Goal: Task Accomplishment & Management: Use online tool/utility

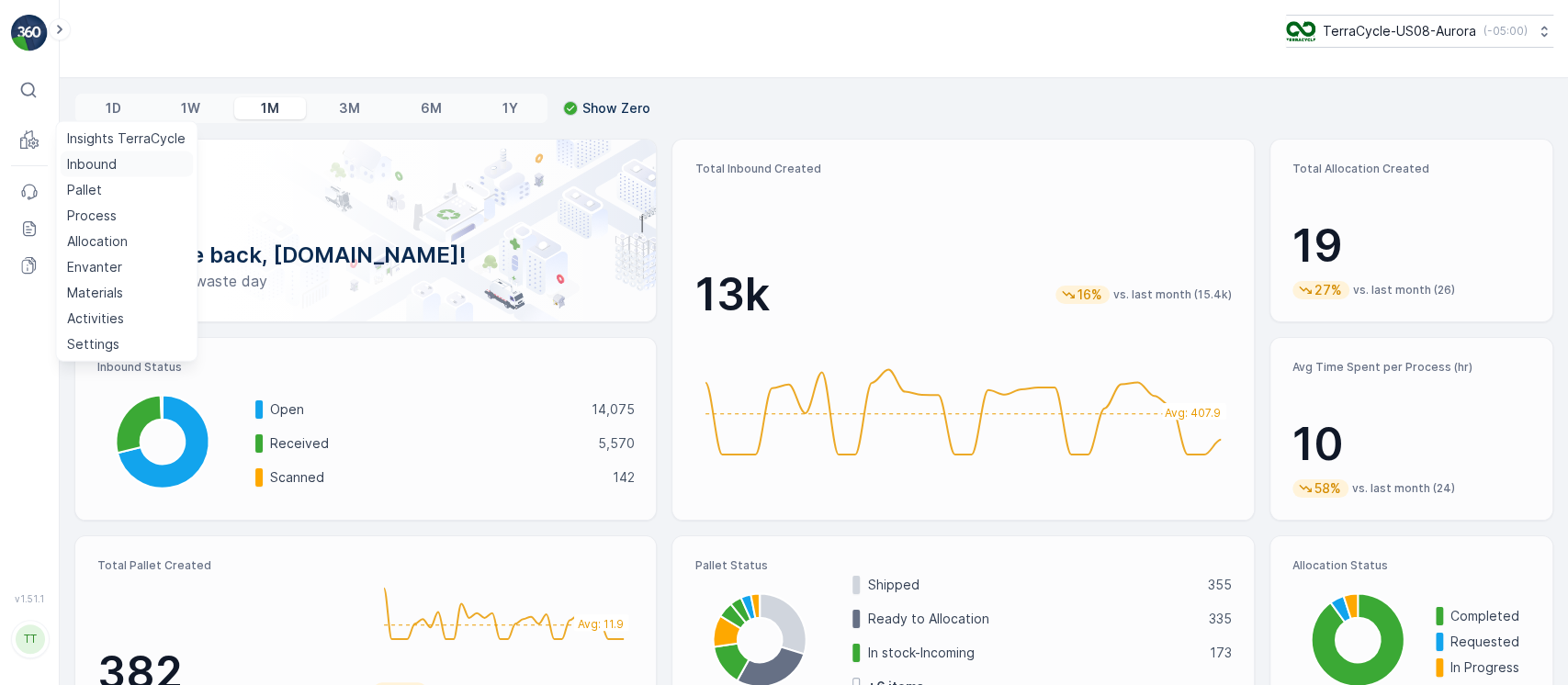
click at [128, 168] on link "Inbound" at bounding box center [126, 165] width 133 height 26
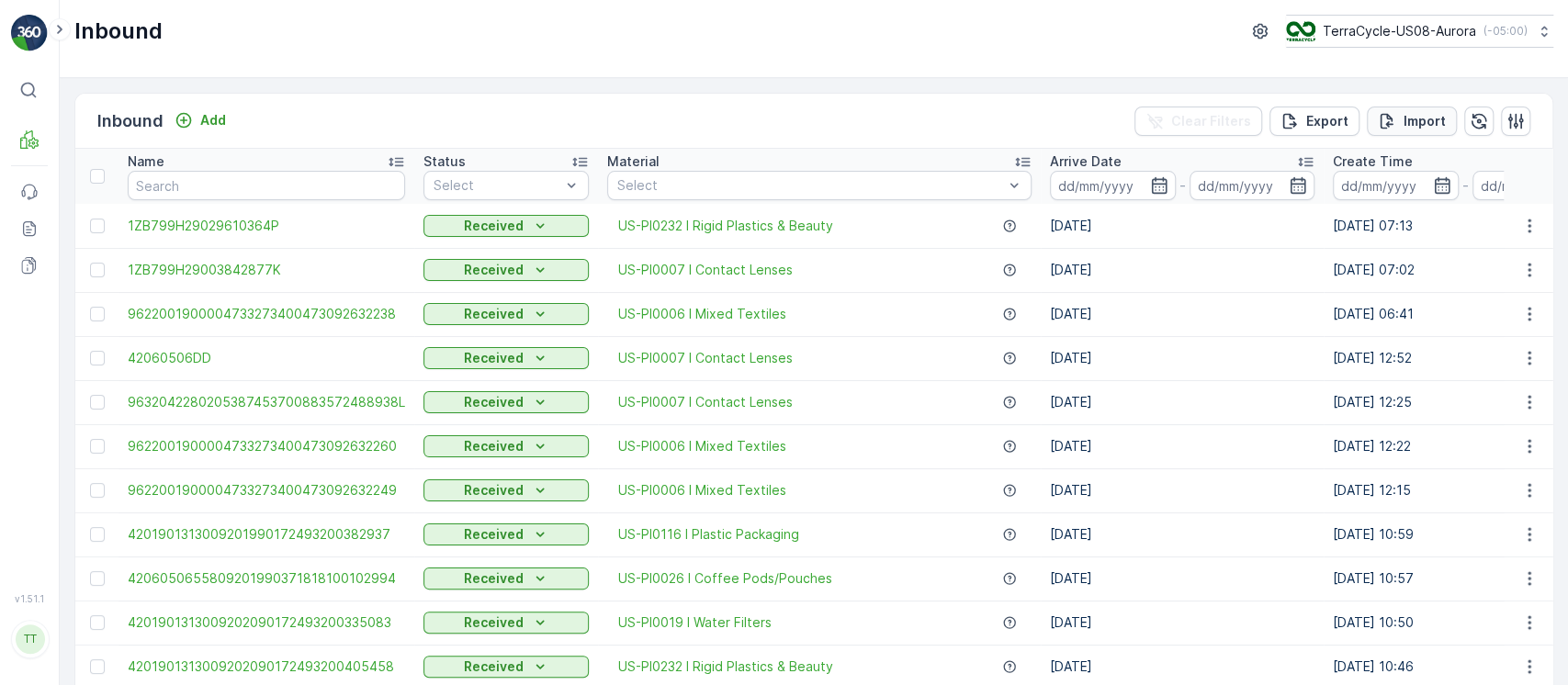
click at [1428, 125] on p "Import" at bounding box center [1425, 122] width 42 height 19
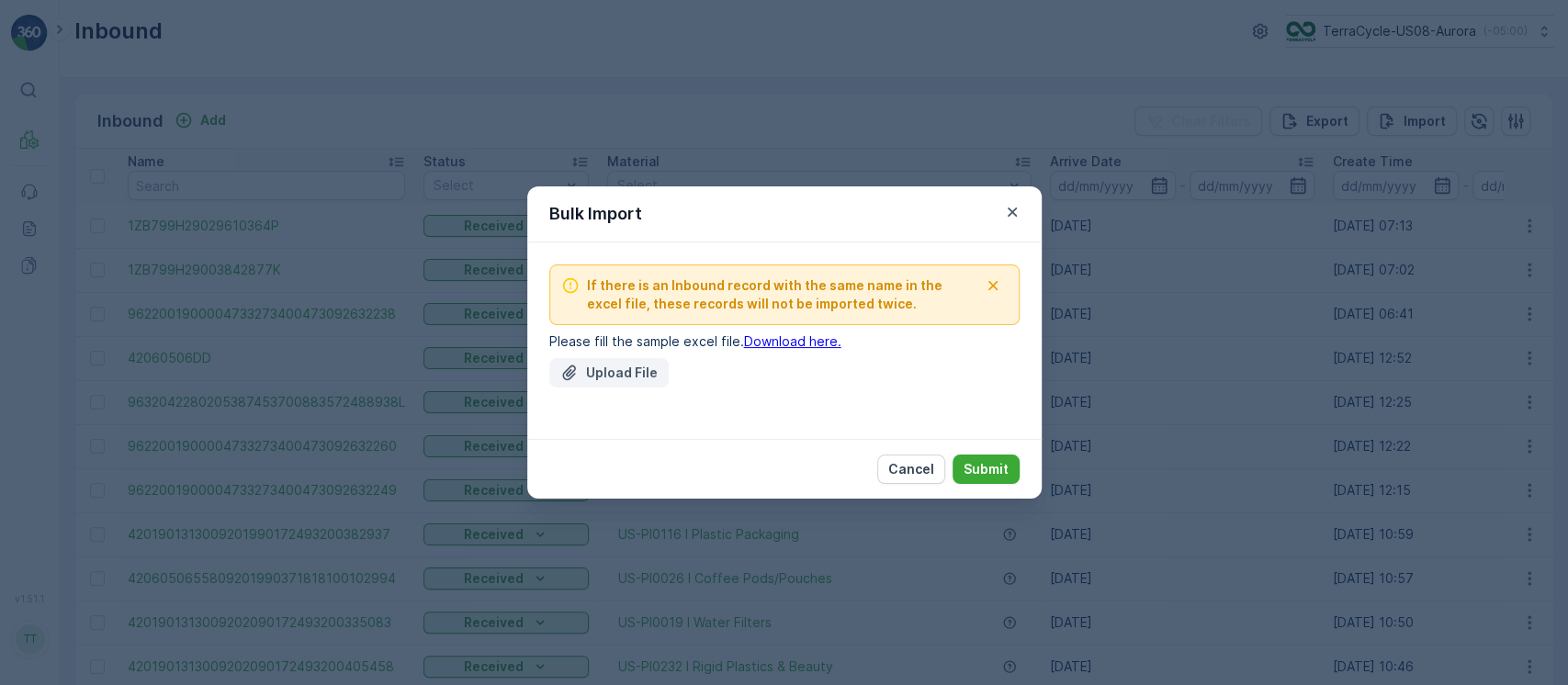
click at [644, 372] on p "Upload File" at bounding box center [621, 373] width 72 height 19
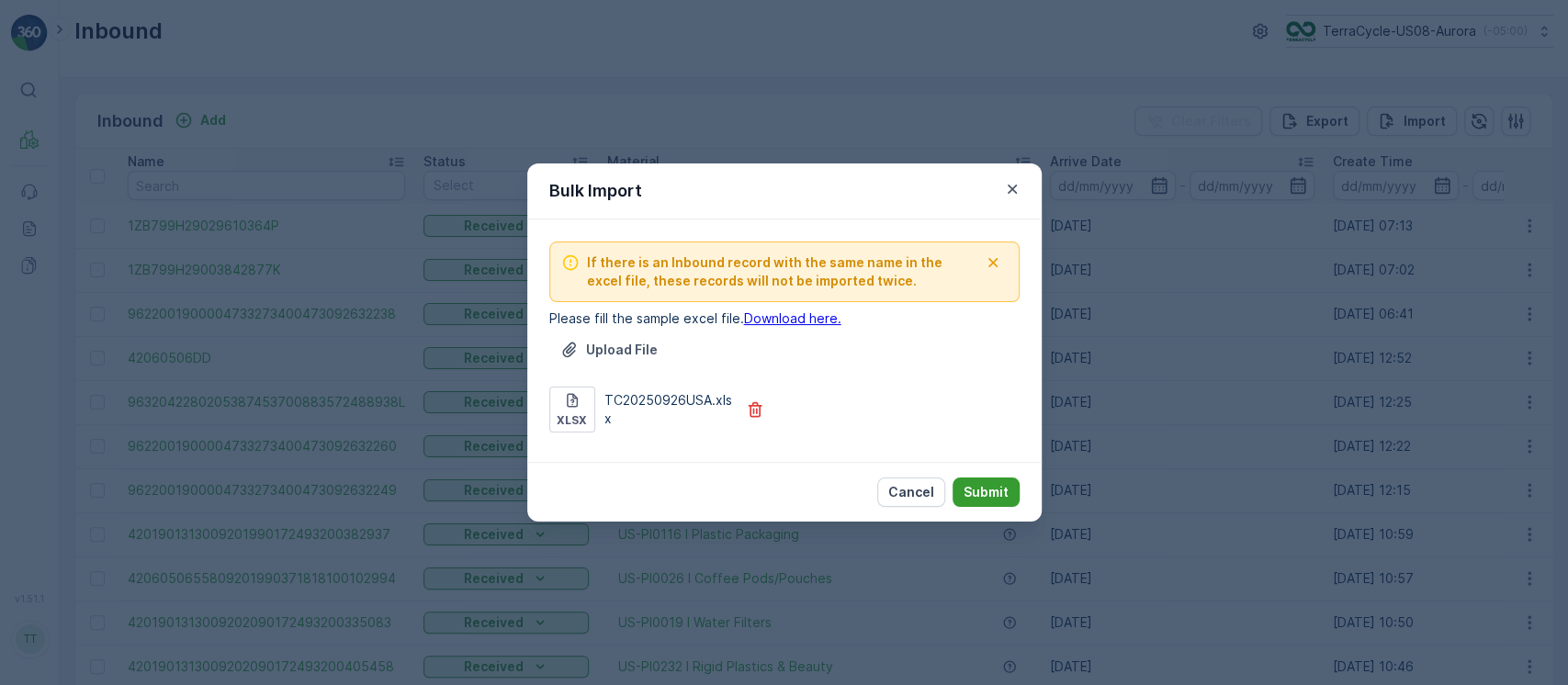
click at [989, 484] on p "Submit" at bounding box center [986, 493] width 45 height 19
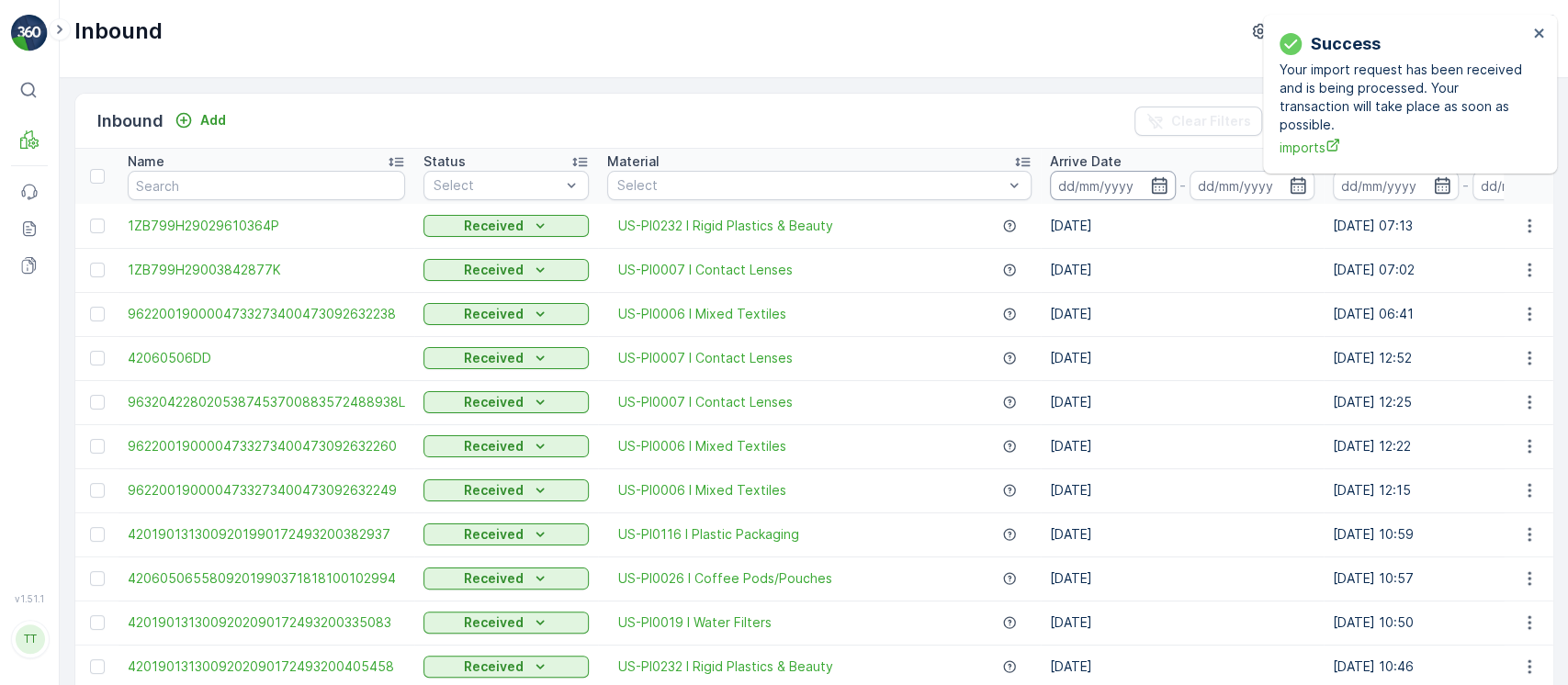
click at [1096, 191] on input at bounding box center [1112, 186] width 126 height 30
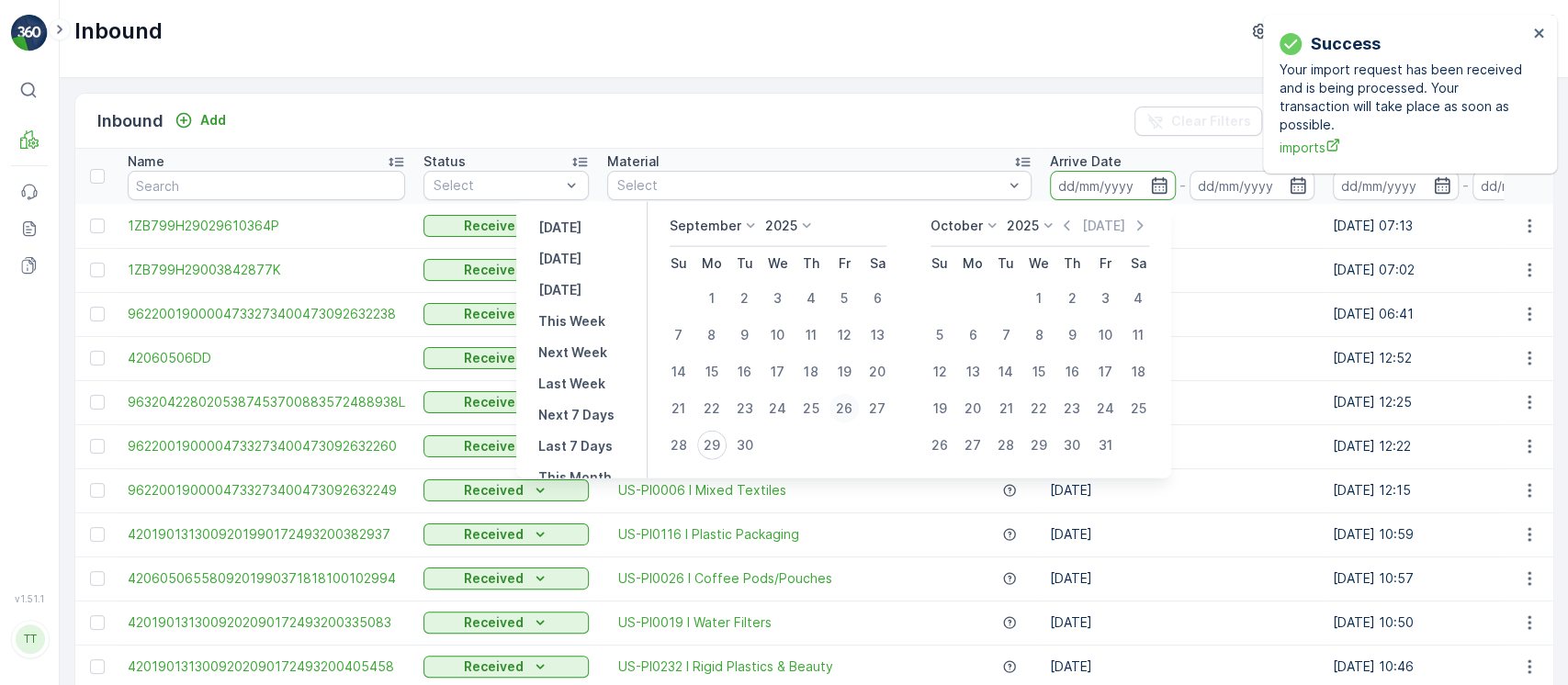
click at [842, 403] on div "26" at bounding box center [844, 409] width 30 height 30
type input "26.09.2025"
click at [842, 403] on div "26" at bounding box center [844, 409] width 30 height 30
type input "26.09.2025"
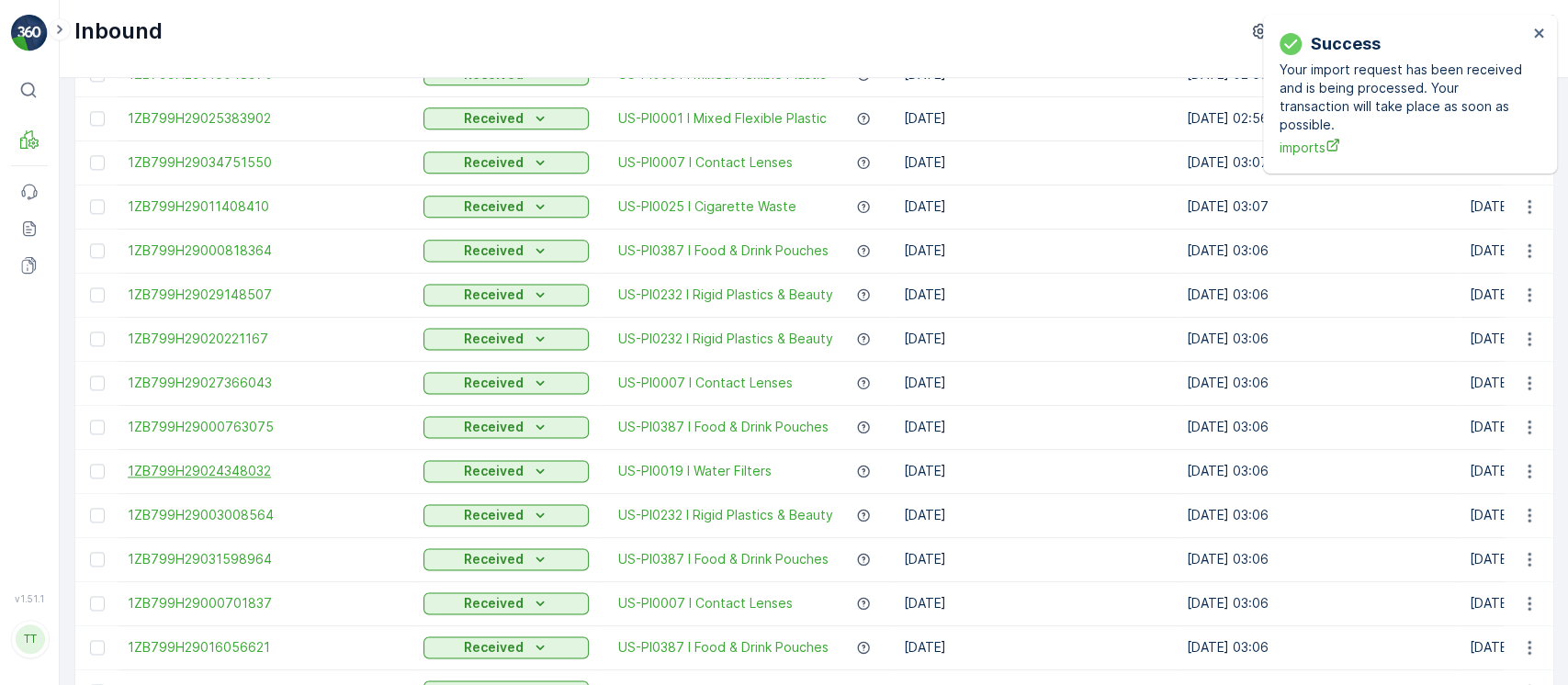
scroll to position [1799, 0]
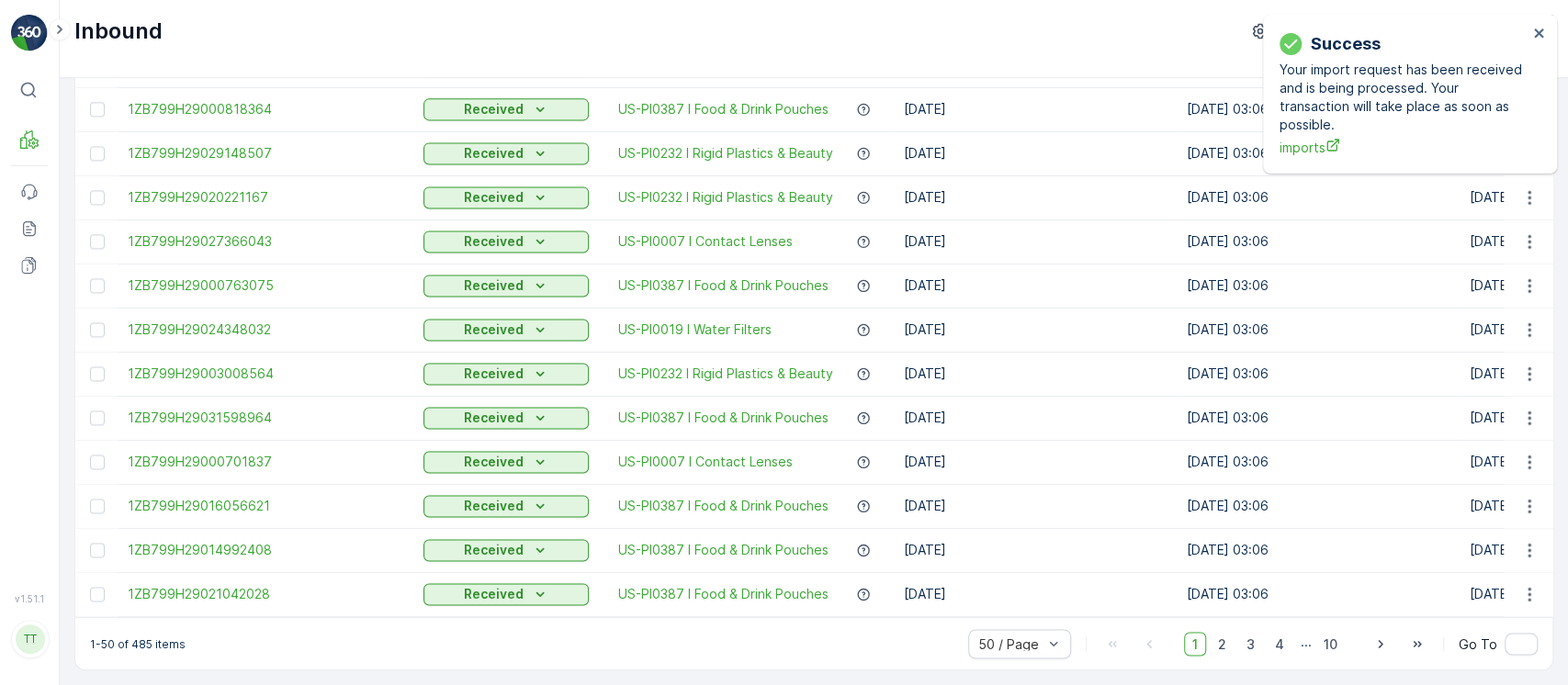
click at [144, 641] on p "1-50 of 485 items" at bounding box center [138, 644] width 96 height 15
click at [145, 642] on p "1-50 of 485 items" at bounding box center [138, 644] width 96 height 15
copy p "485"
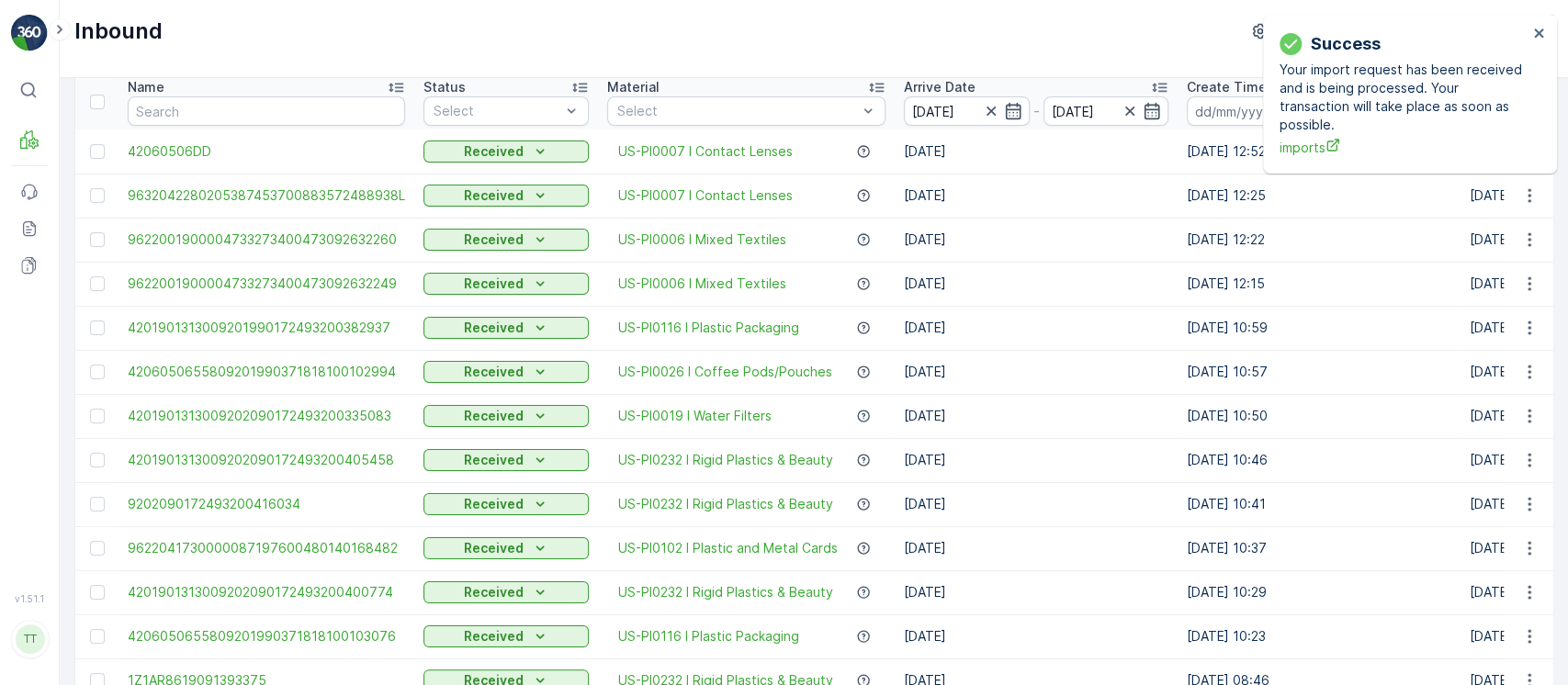
scroll to position [0, 0]
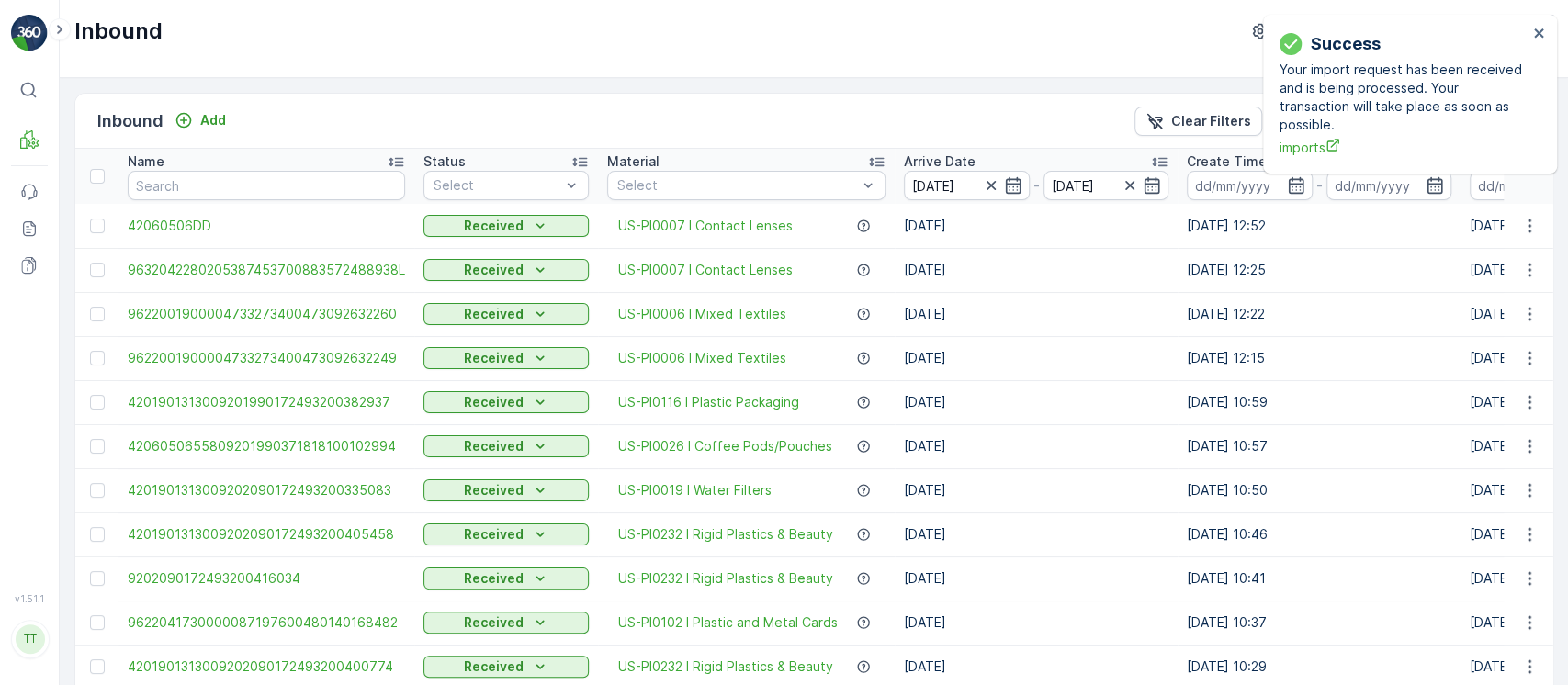
click at [1176, 136] on div "Inbound Add Clear Filters Export Import" at bounding box center [814, 121] width 1478 height 55
click at [1177, 131] on button "Clear Filters" at bounding box center [1198, 122] width 127 height 30
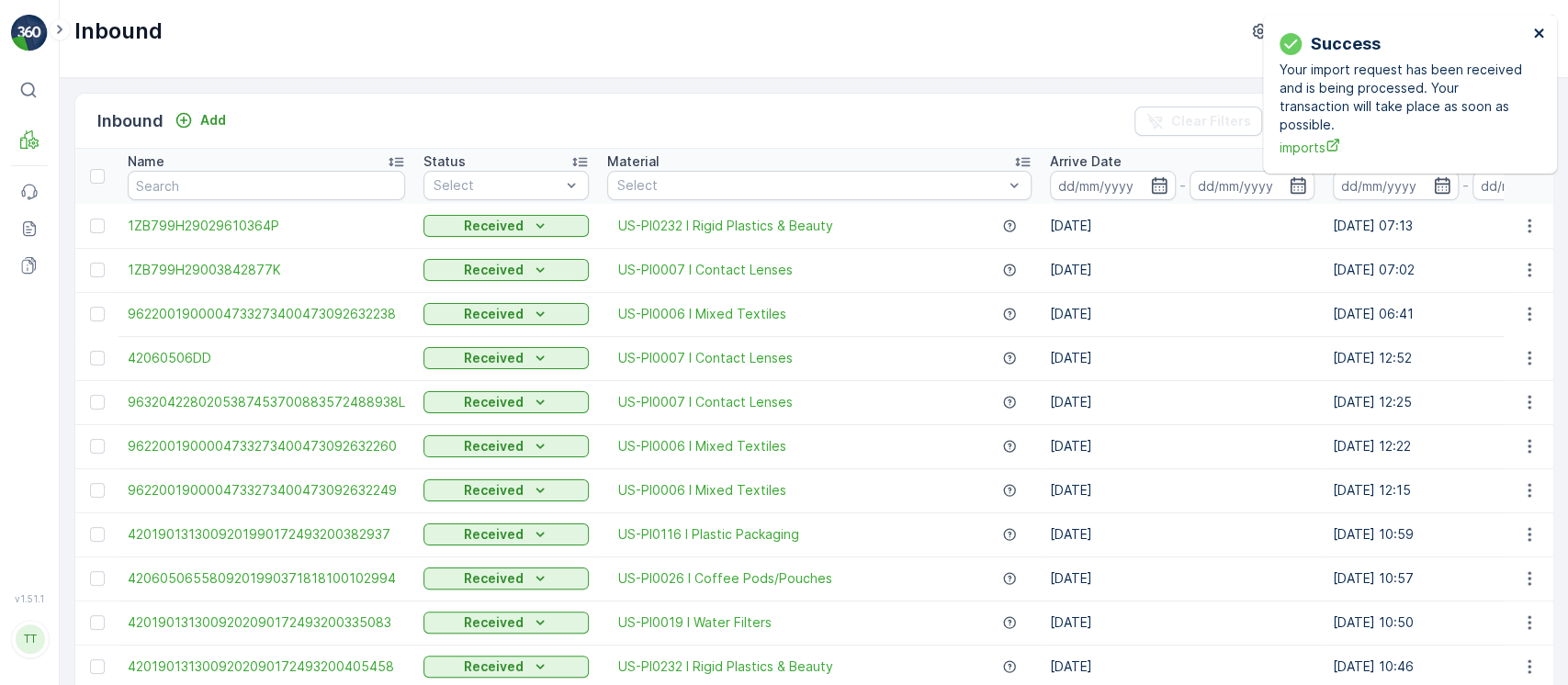
click at [1536, 37] on icon "close" at bounding box center [1539, 33] width 9 height 9
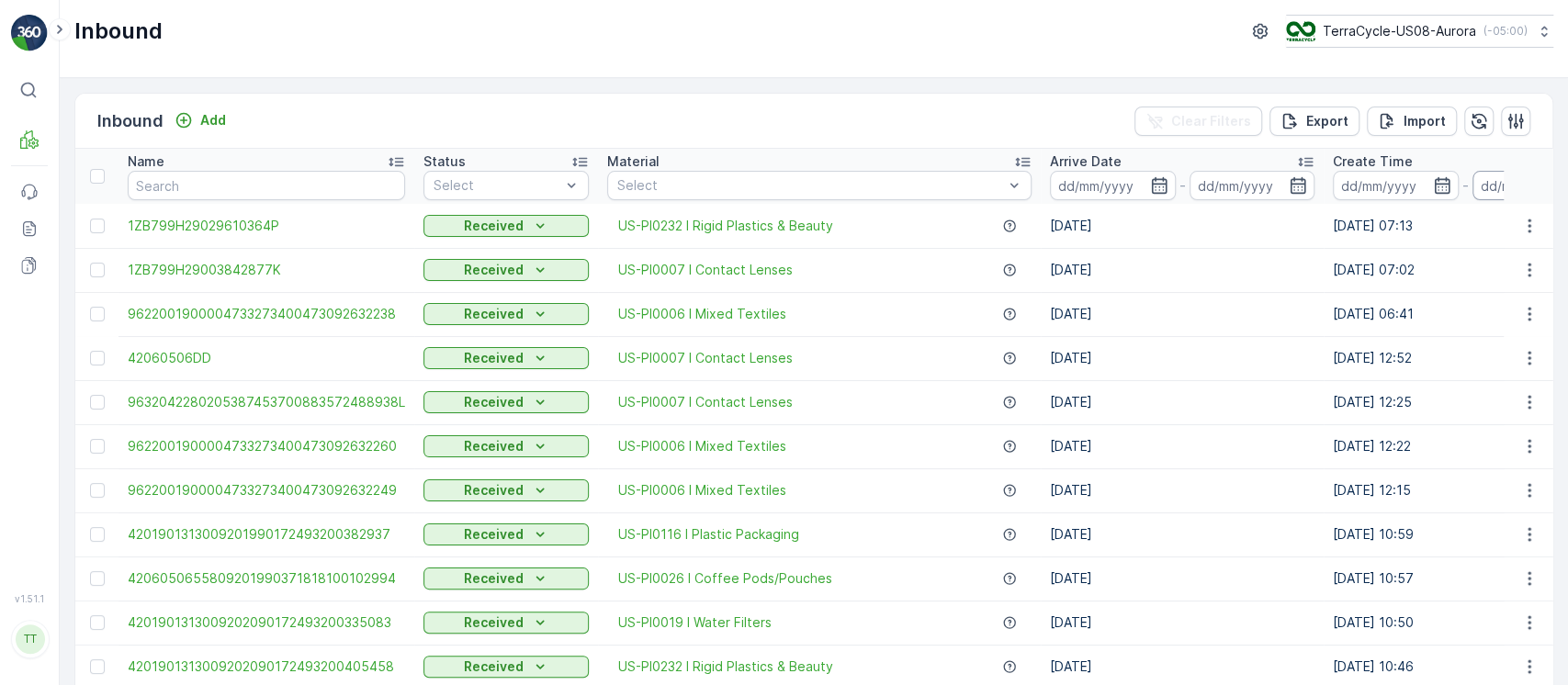
click at [1489, 190] on input at bounding box center [1535, 186] width 126 height 30
click at [1438, 149] on th "Create Time -" at bounding box center [1466, 176] width 283 height 55
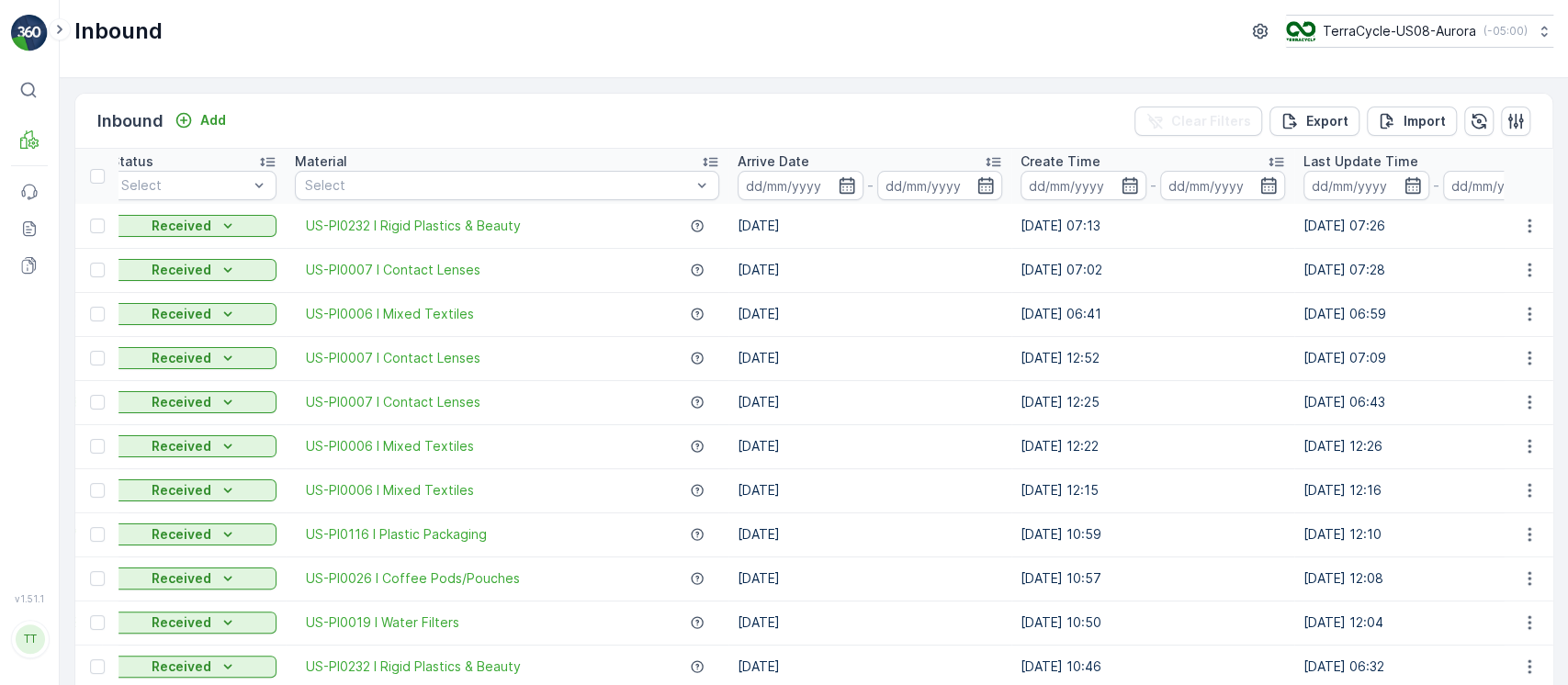
scroll to position [0, 316]
click at [1349, 185] on input at bounding box center [1362, 186] width 126 height 30
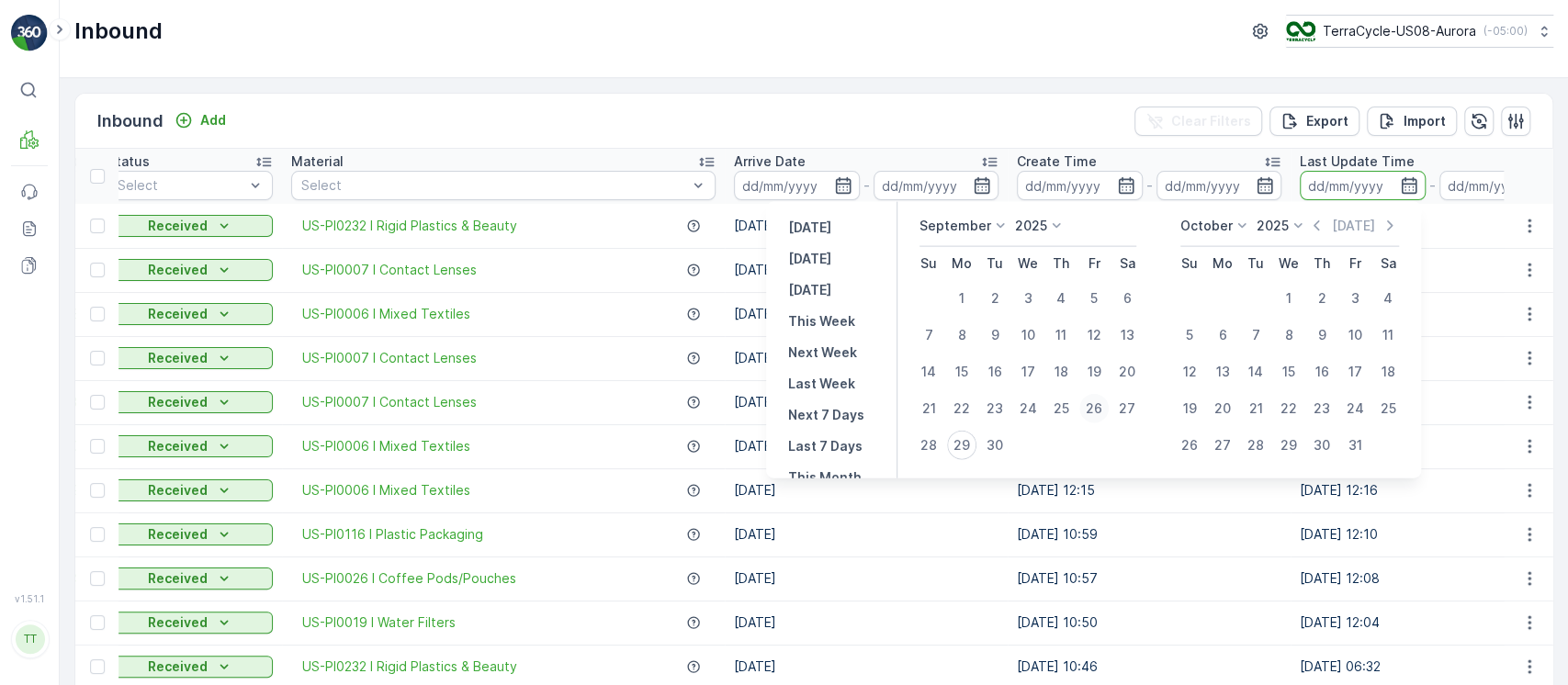
click at [1101, 404] on div "26" at bounding box center [1095, 409] width 30 height 30
type input "26.09.2025"
click at [1101, 404] on div "26" at bounding box center [1095, 409] width 30 height 30
type input "26.09.2025"
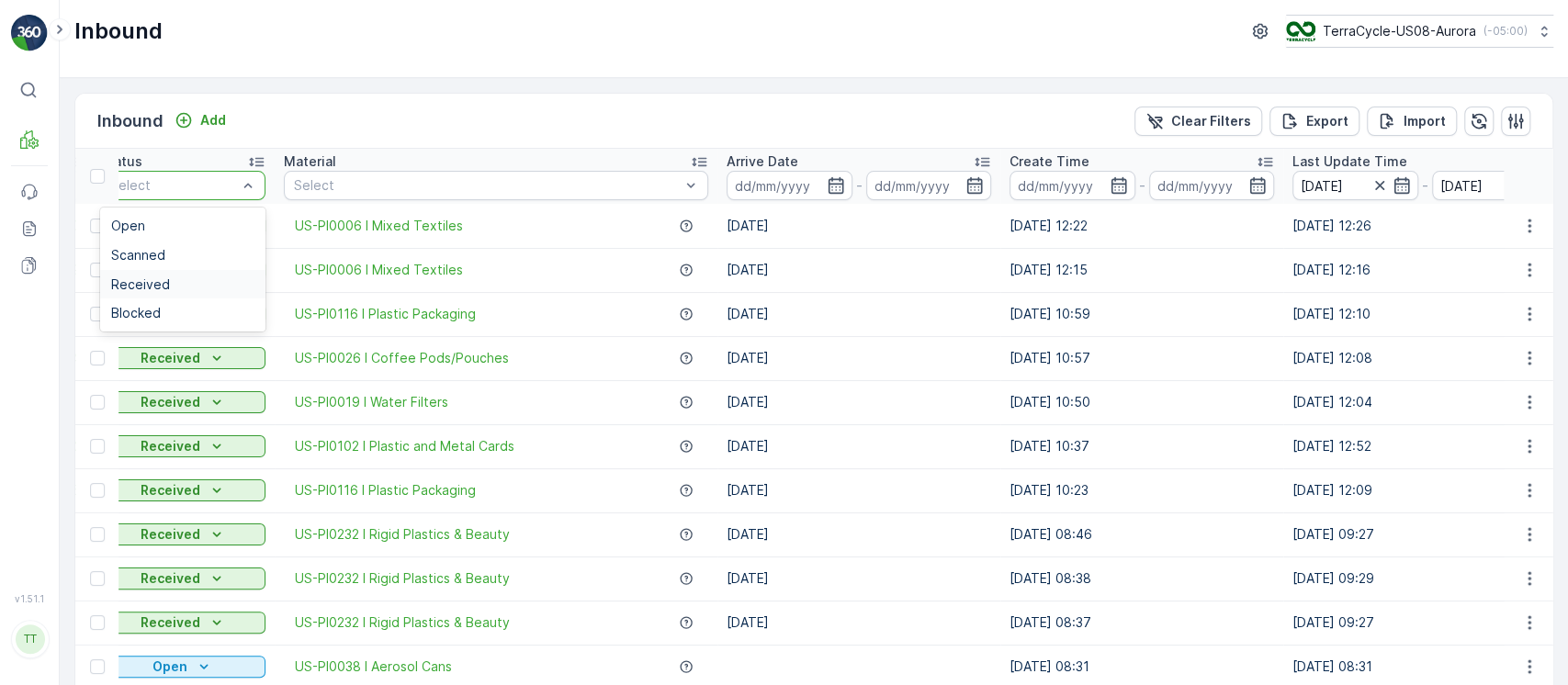
click at [211, 273] on div "Received" at bounding box center [183, 284] width 166 height 30
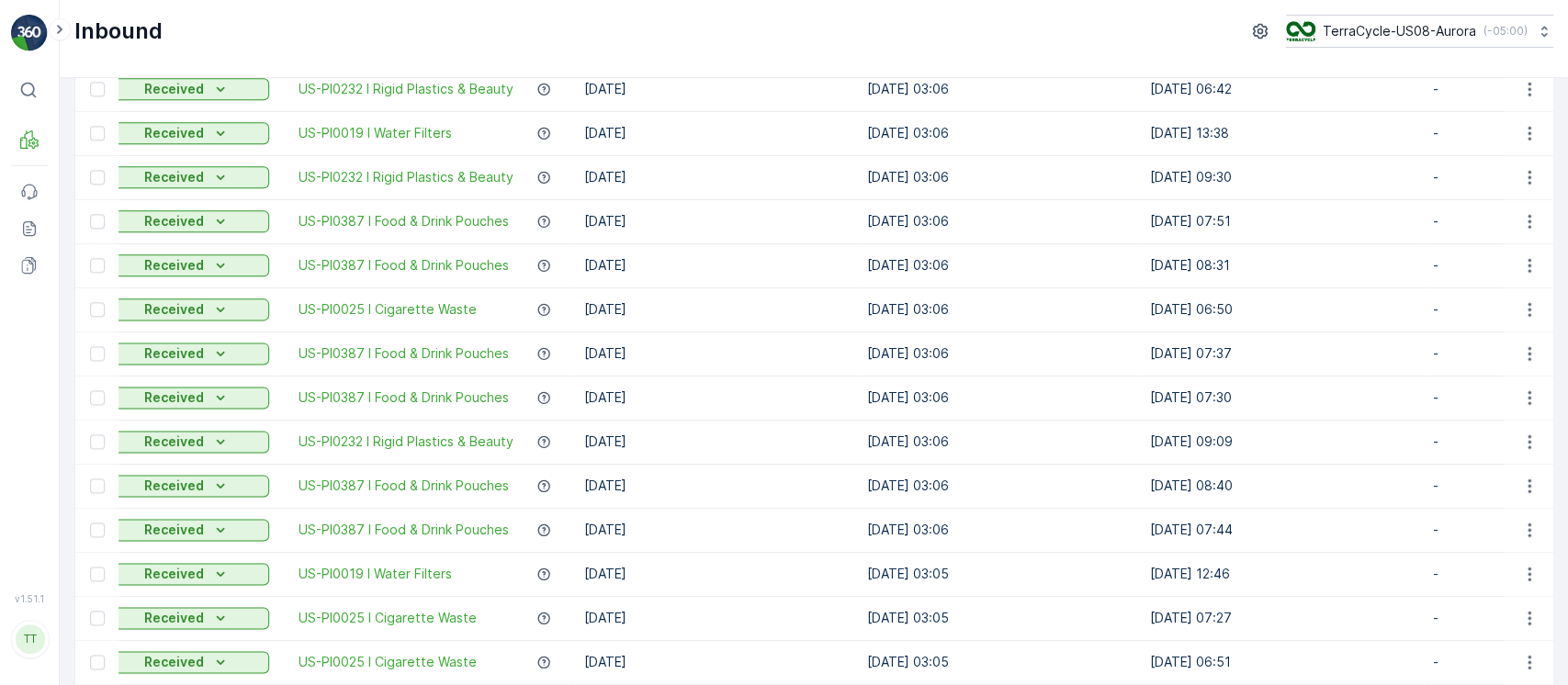
scroll to position [1799, 0]
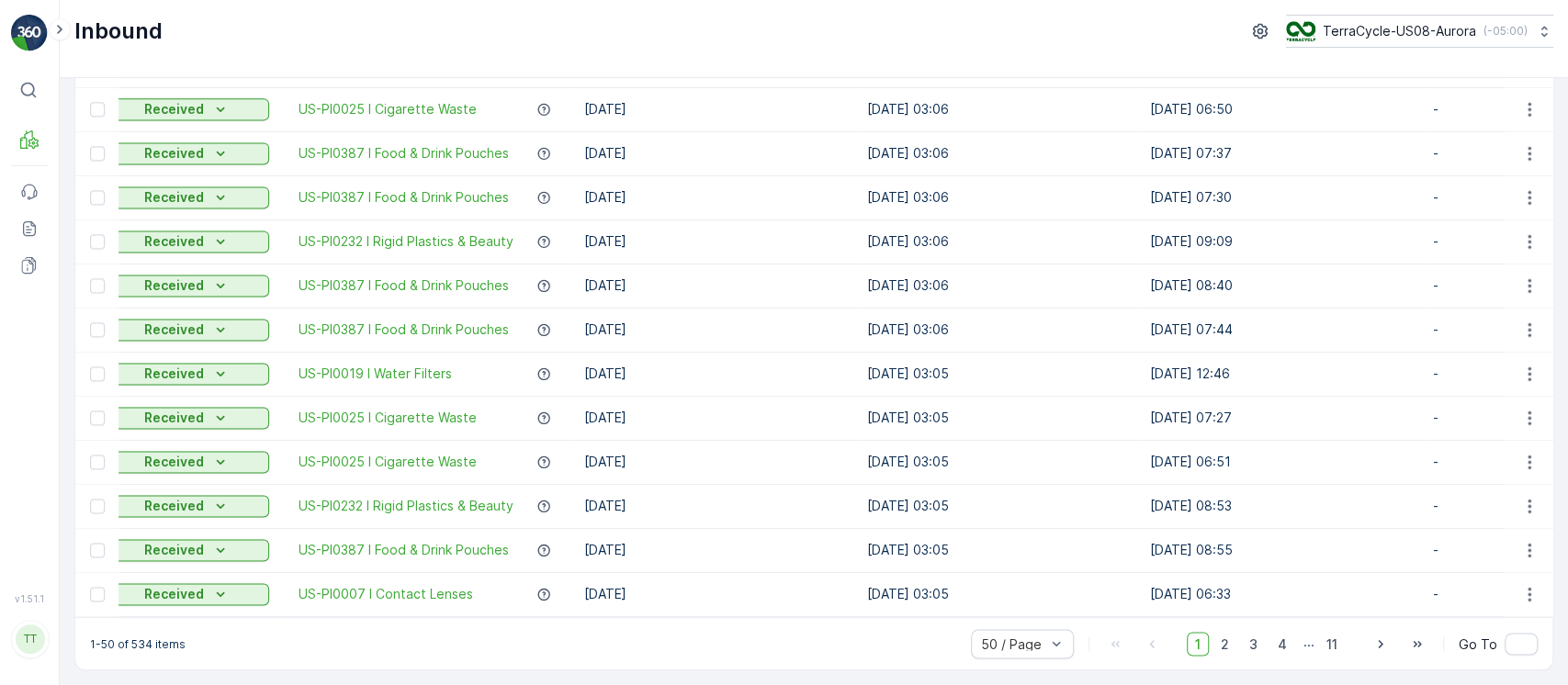
click at [134, 646] on p "1-50 of 534 items" at bounding box center [138, 644] width 96 height 15
click at [136, 646] on p "1-50 of 534 items" at bounding box center [138, 644] width 96 height 15
copy p "534"
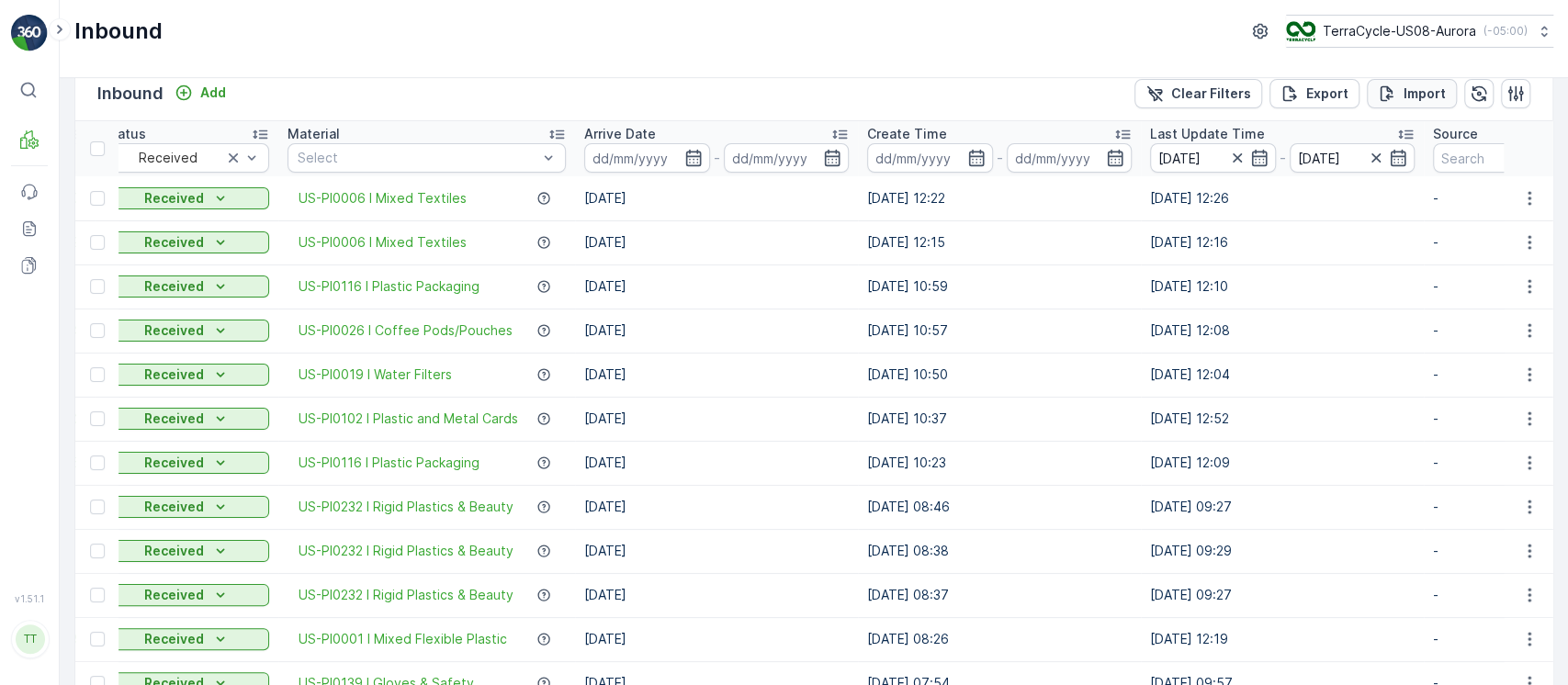
scroll to position [0, 0]
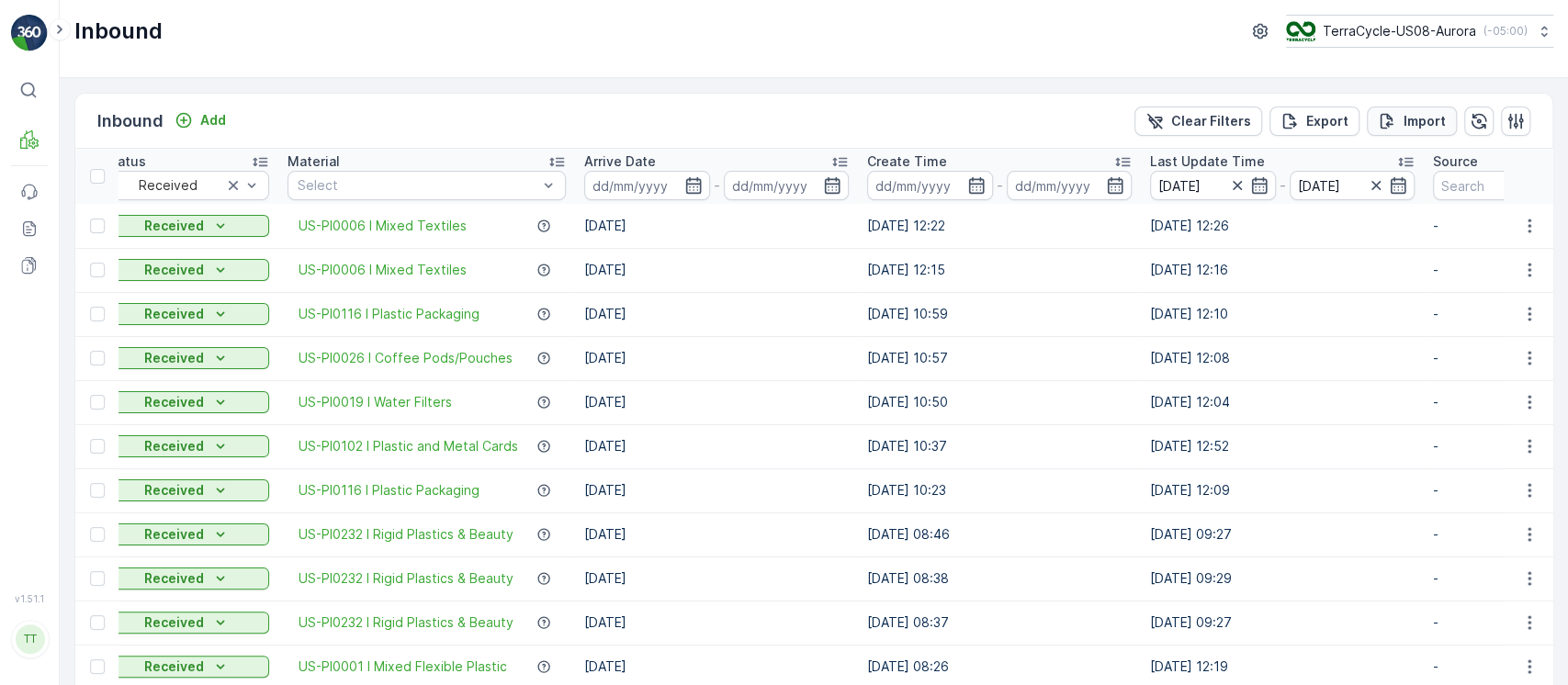
click at [1389, 128] on icon "Import" at bounding box center [1388, 122] width 19 height 19
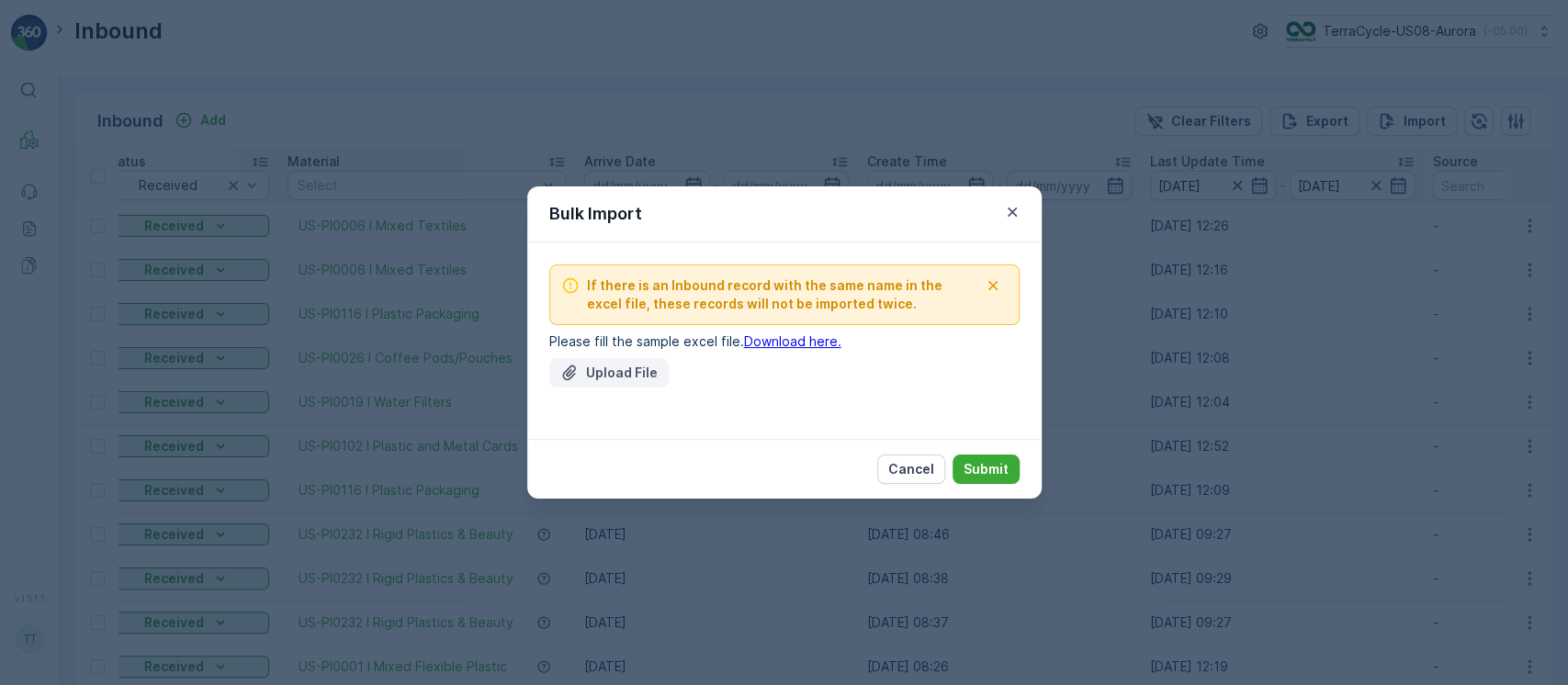
click at [633, 368] on p "Upload File" at bounding box center [621, 373] width 72 height 19
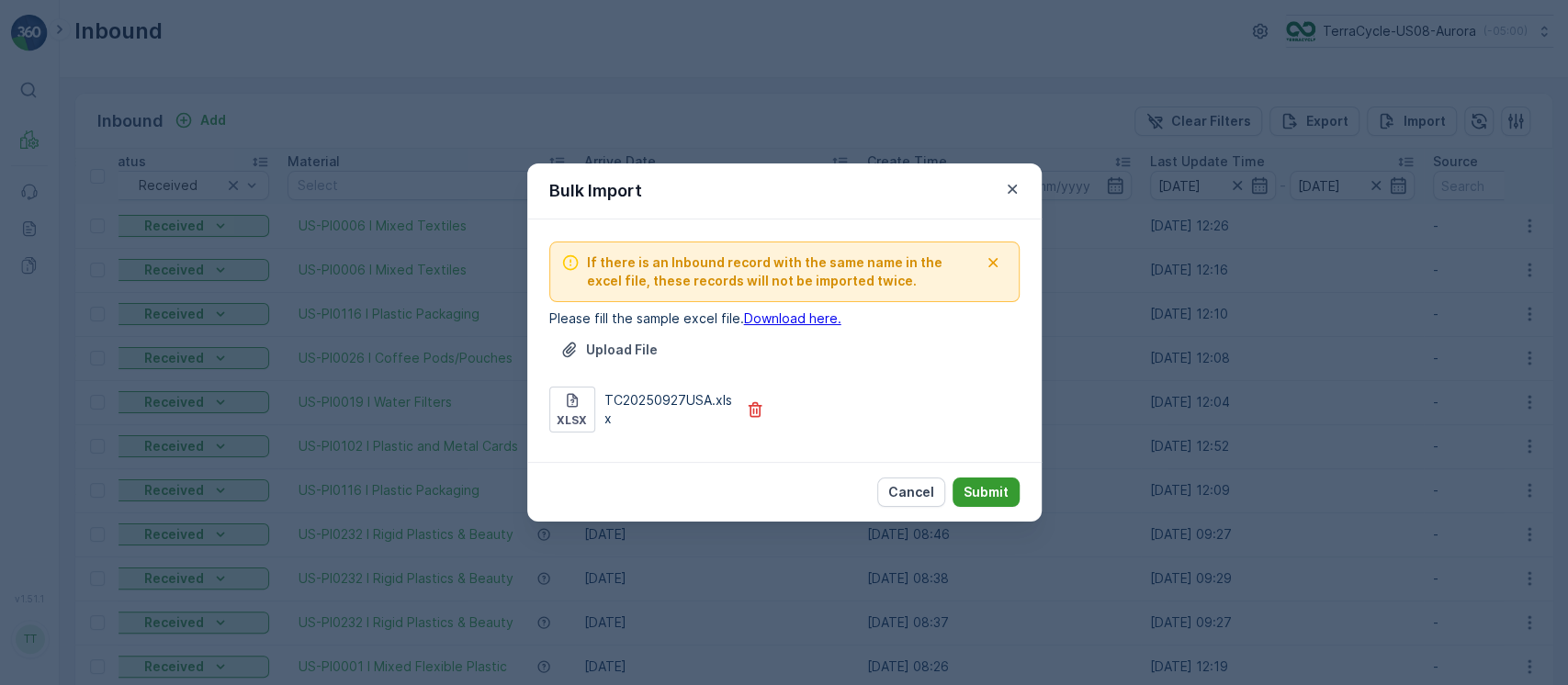
click at [990, 485] on p "Submit" at bounding box center [986, 493] width 45 height 19
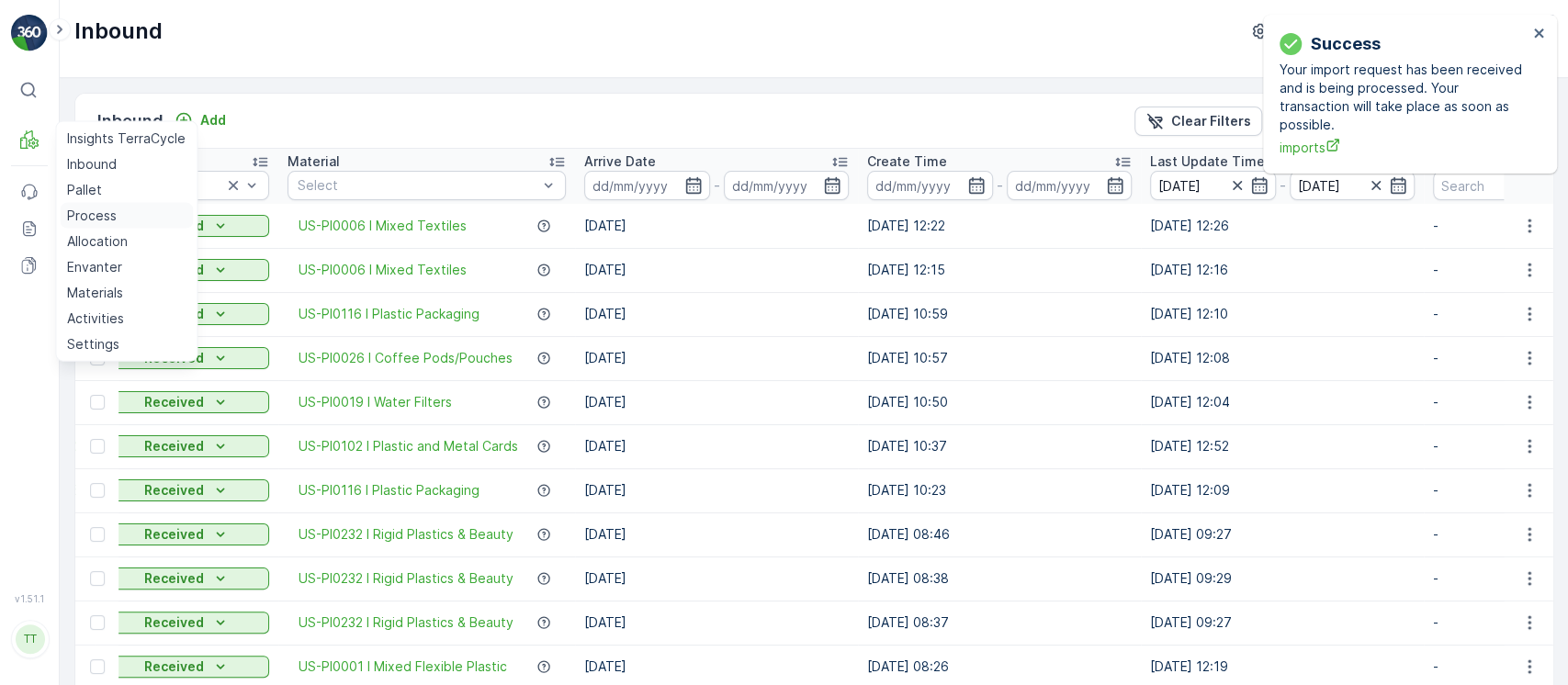
click at [77, 221] on p "Process" at bounding box center [91, 216] width 49 height 19
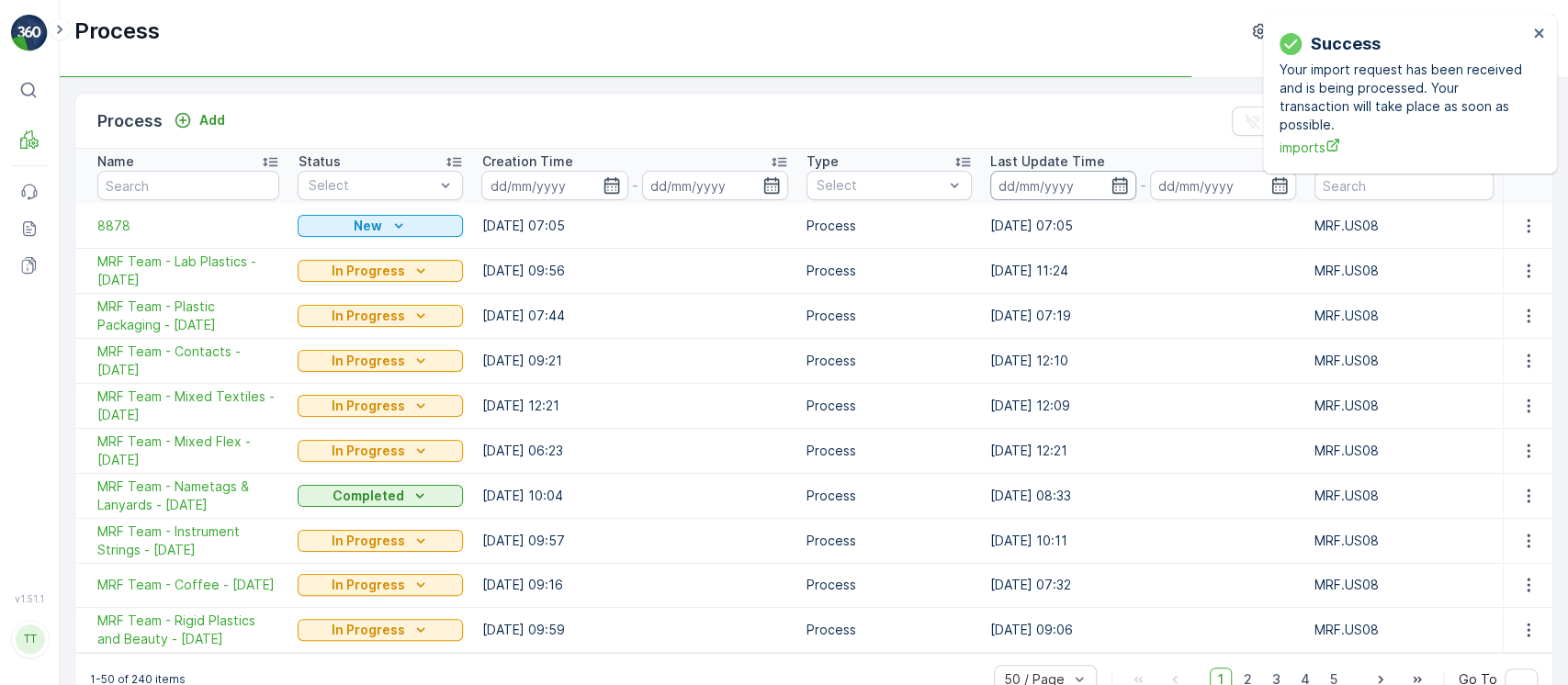
click at [1058, 191] on input at bounding box center [1063, 186] width 146 height 30
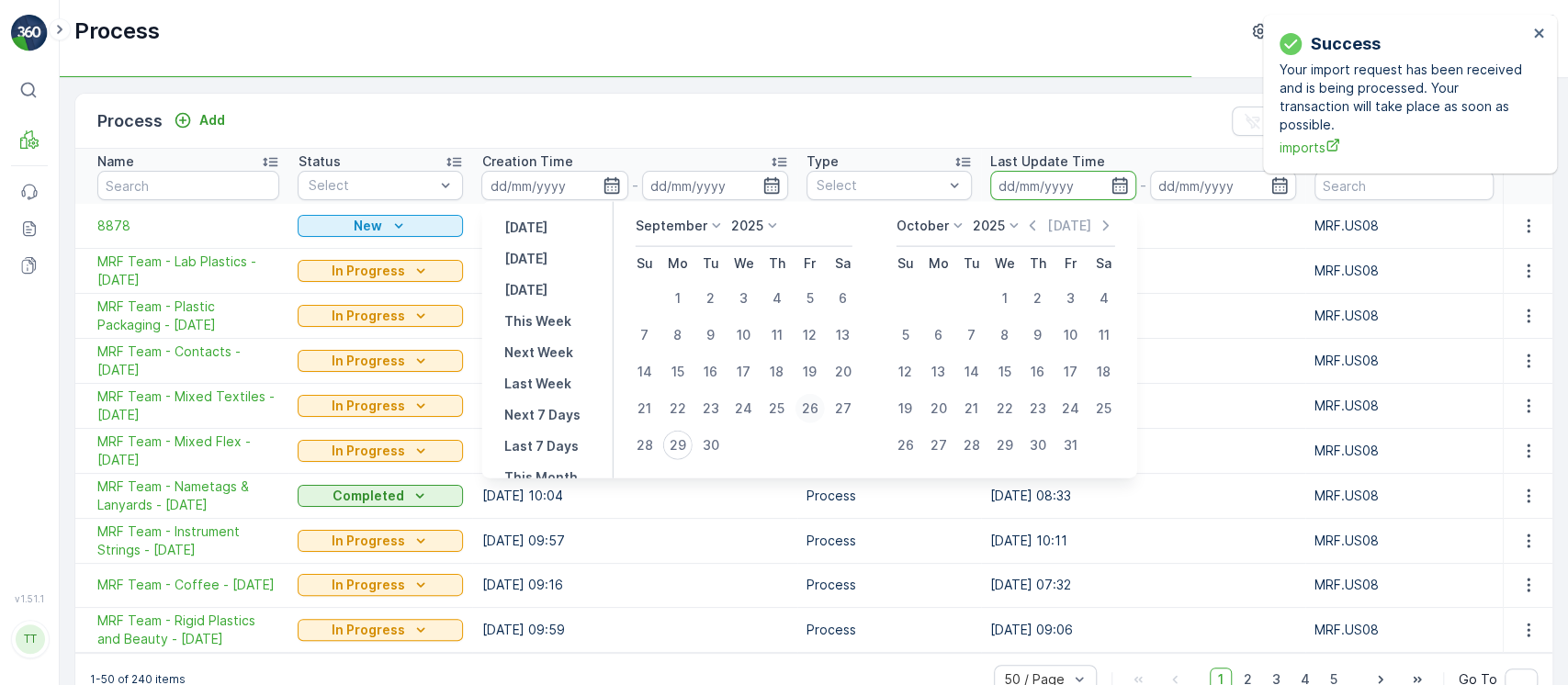
click at [803, 409] on div "26" at bounding box center [810, 409] width 30 height 30
type input "26.09.2025"
click at [684, 439] on div "29" at bounding box center [677, 445] width 30 height 30
type input "[DATE]"
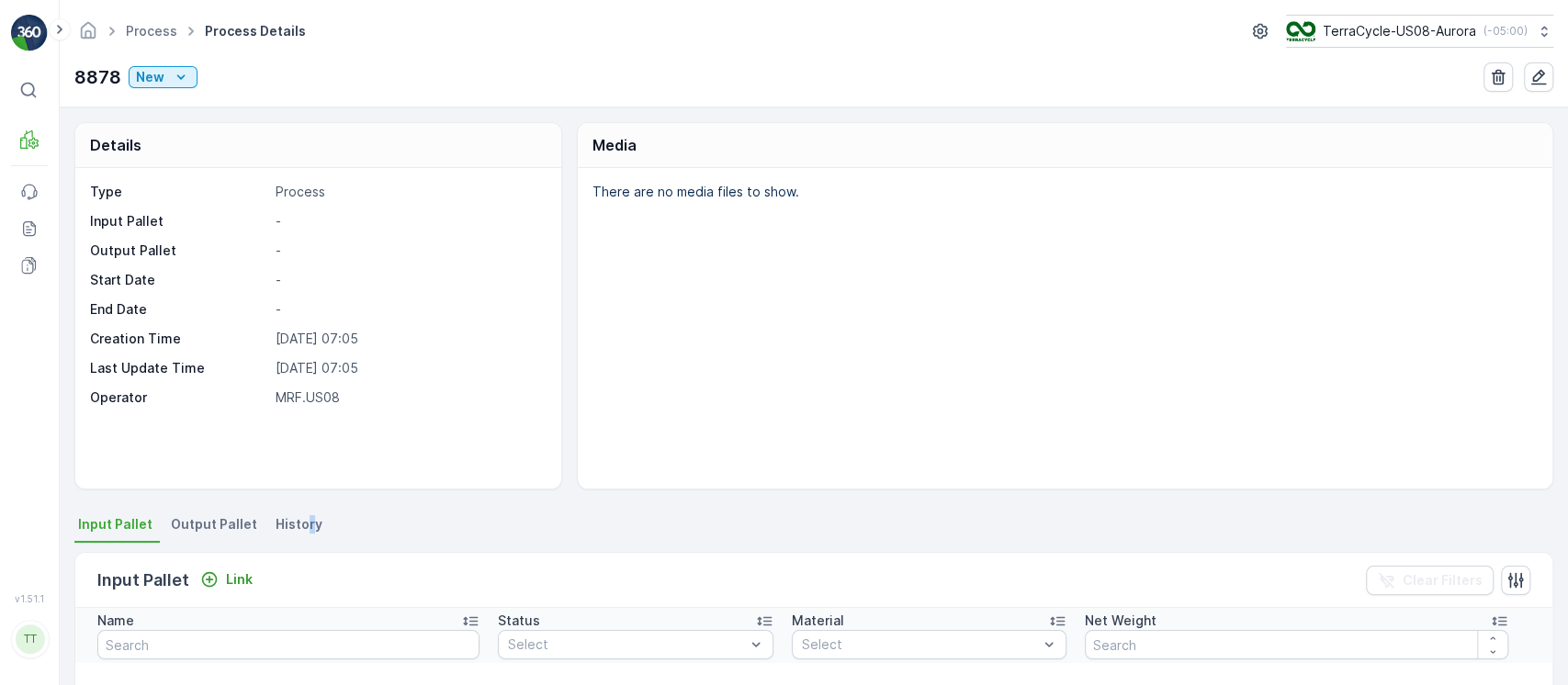
click at [301, 517] on span "History" at bounding box center [299, 524] width 47 height 19
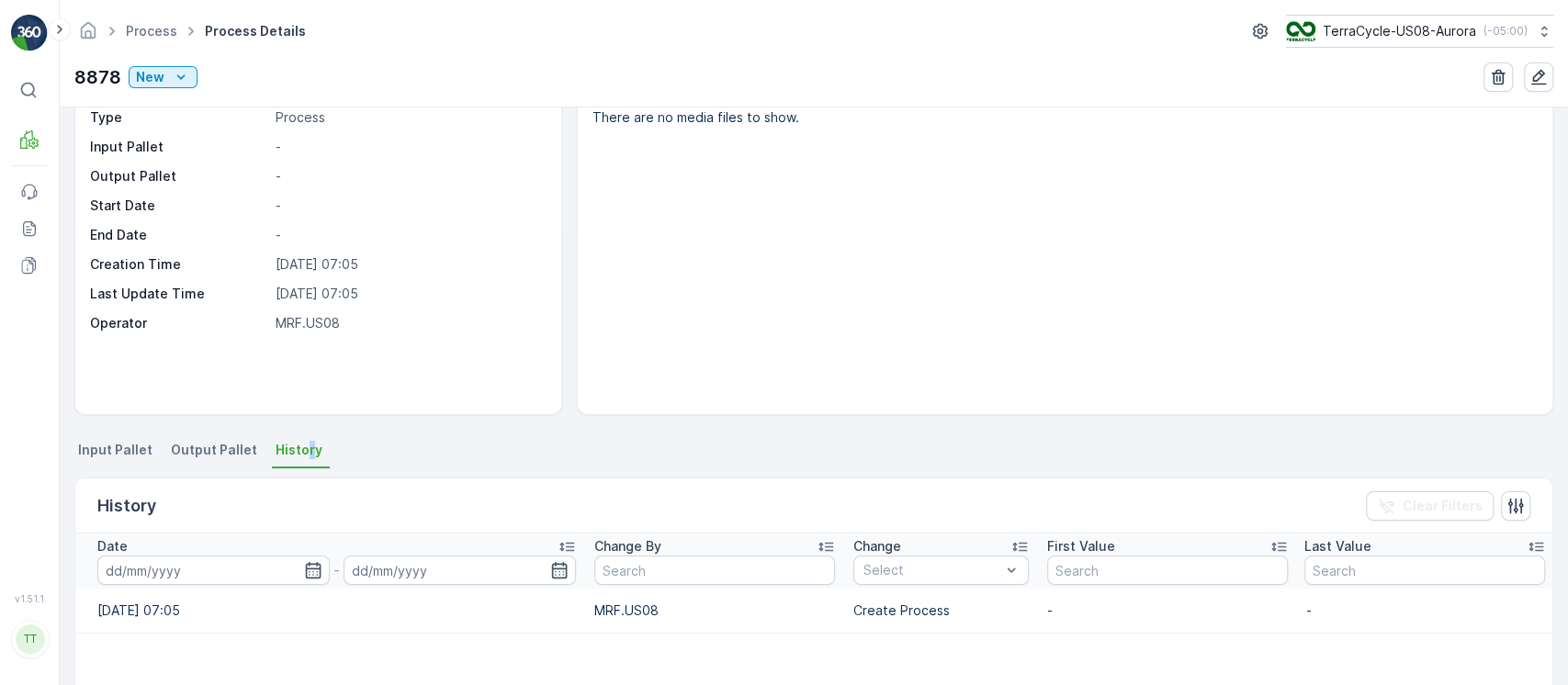
scroll to position [262, 0]
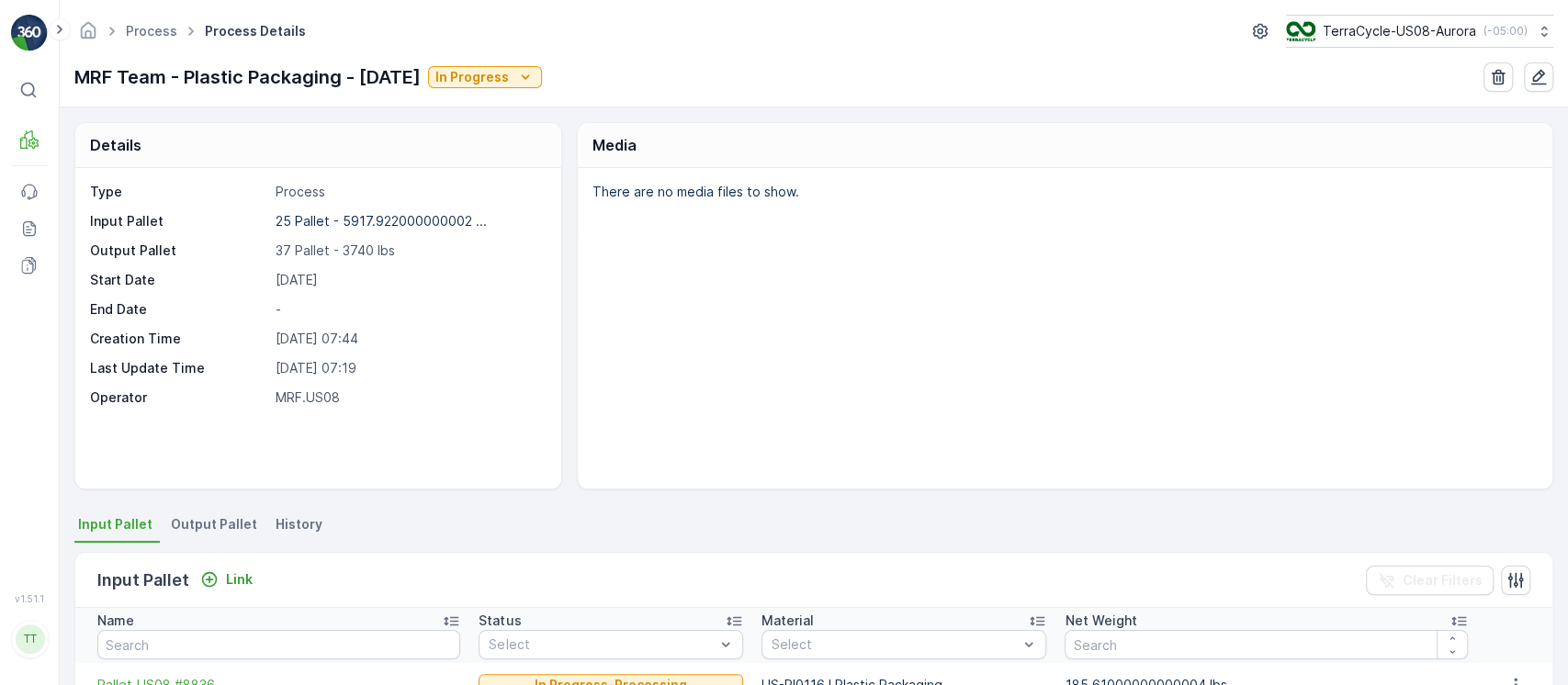
click at [311, 524] on span "History" at bounding box center [299, 524] width 47 height 19
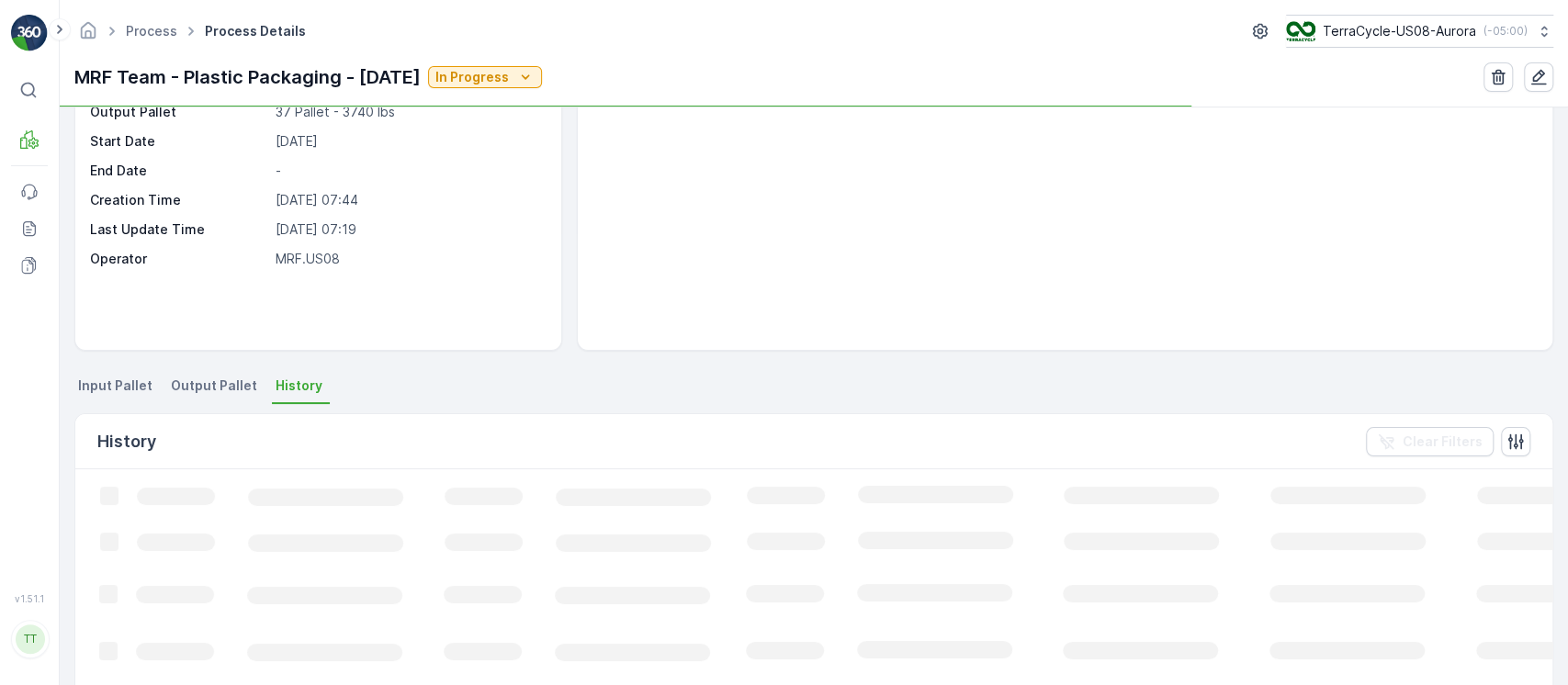
scroll to position [244, 0]
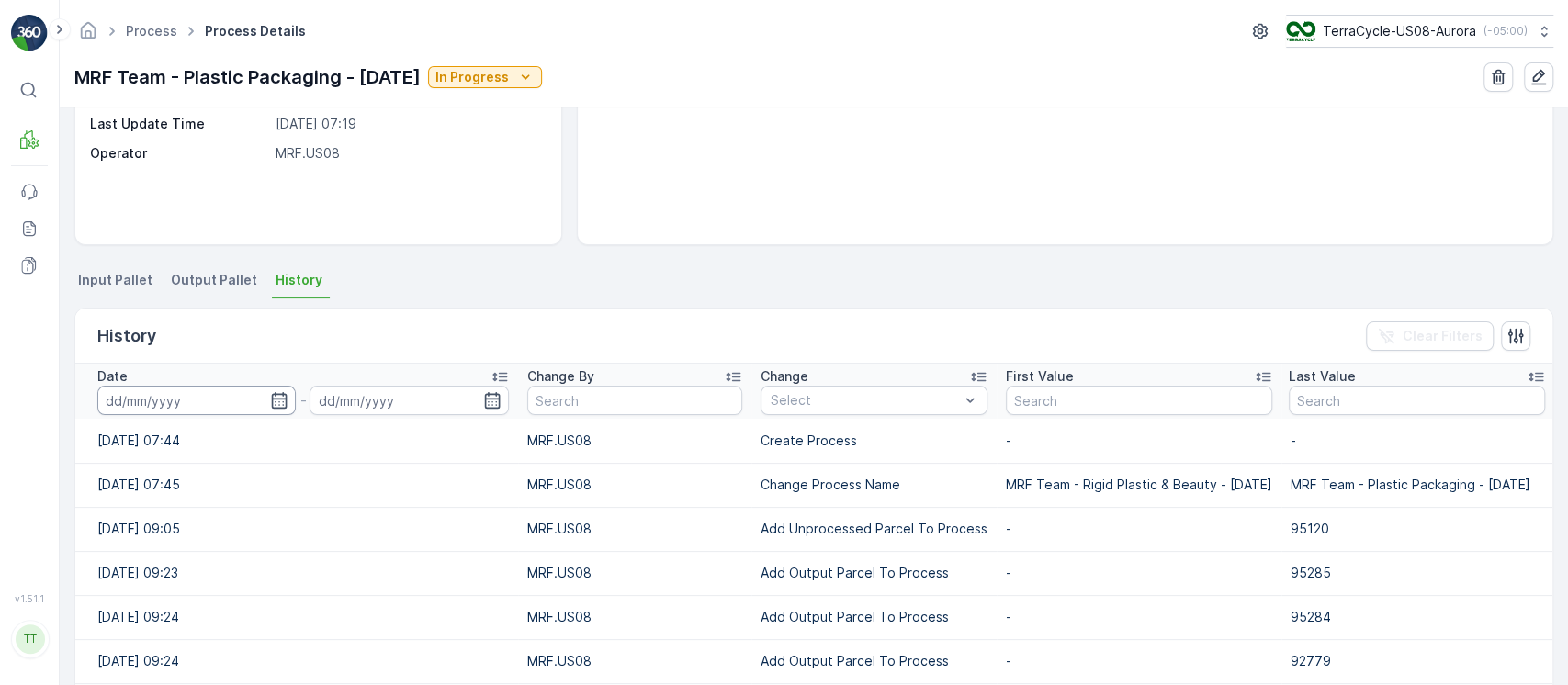
click at [205, 403] on input at bounding box center [196, 401] width 198 height 30
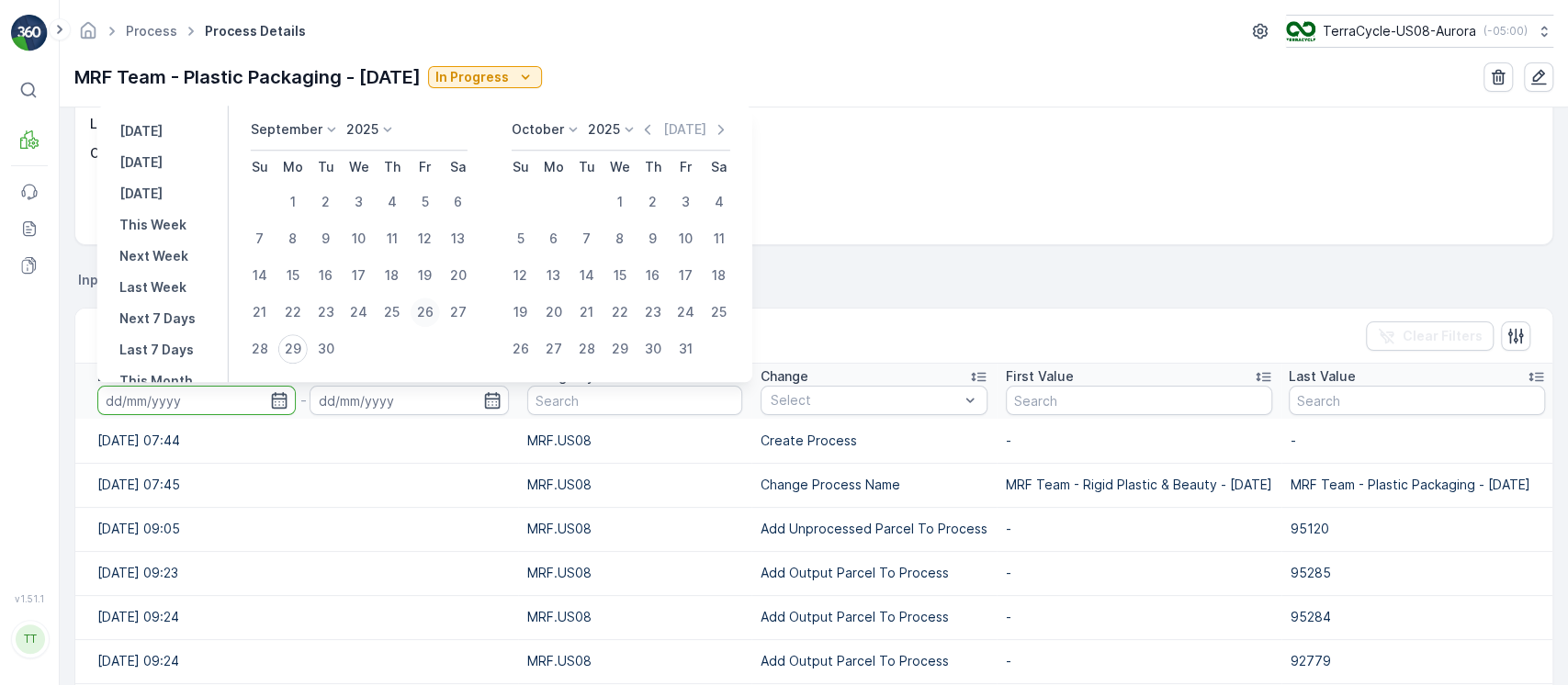
click at [425, 314] on div "26" at bounding box center [426, 312] width 30 height 30
type input "26.09.2025"
click at [425, 314] on div "26" at bounding box center [426, 312] width 30 height 30
type input "26.09.2025"
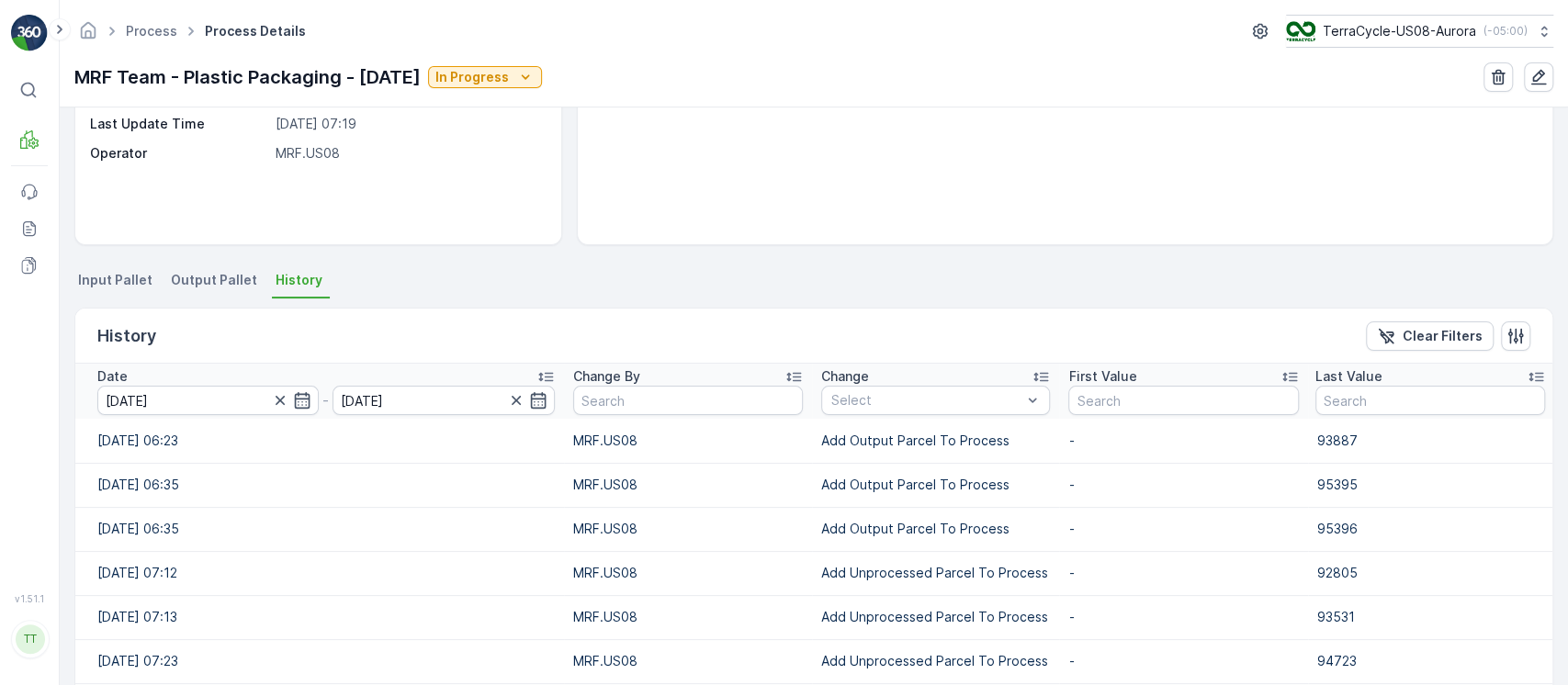
click at [909, 561] on td "Add Unprocessed Parcel To Process" at bounding box center [936, 573] width 247 height 44
click at [910, 558] on td "Add Unprocessed Parcel To Process" at bounding box center [936, 573] width 247 height 44
click at [924, 579] on p "Add Unprocessed Parcel To Process" at bounding box center [936, 573] width 229 height 19
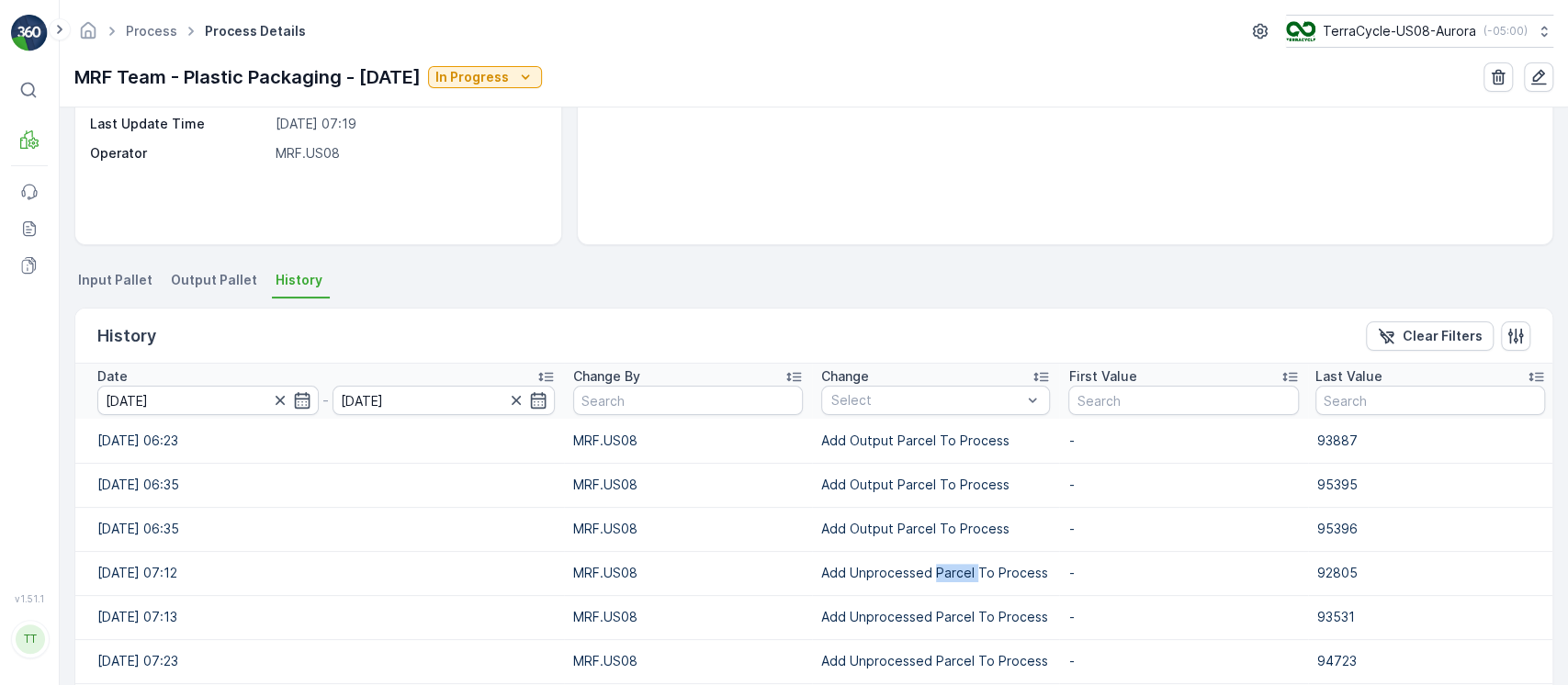
click at [924, 579] on p "Add Unprocessed Parcel To Process" at bounding box center [936, 573] width 229 height 19
copy p "Add Unprocessed Parcel To Process"
drag, startPoint x: 880, startPoint y: 422, endPoint x: 872, endPoint y: 414, distance: 11.3
click at [875, 423] on td "Add Output Parcel To Process" at bounding box center [936, 441] width 247 height 44
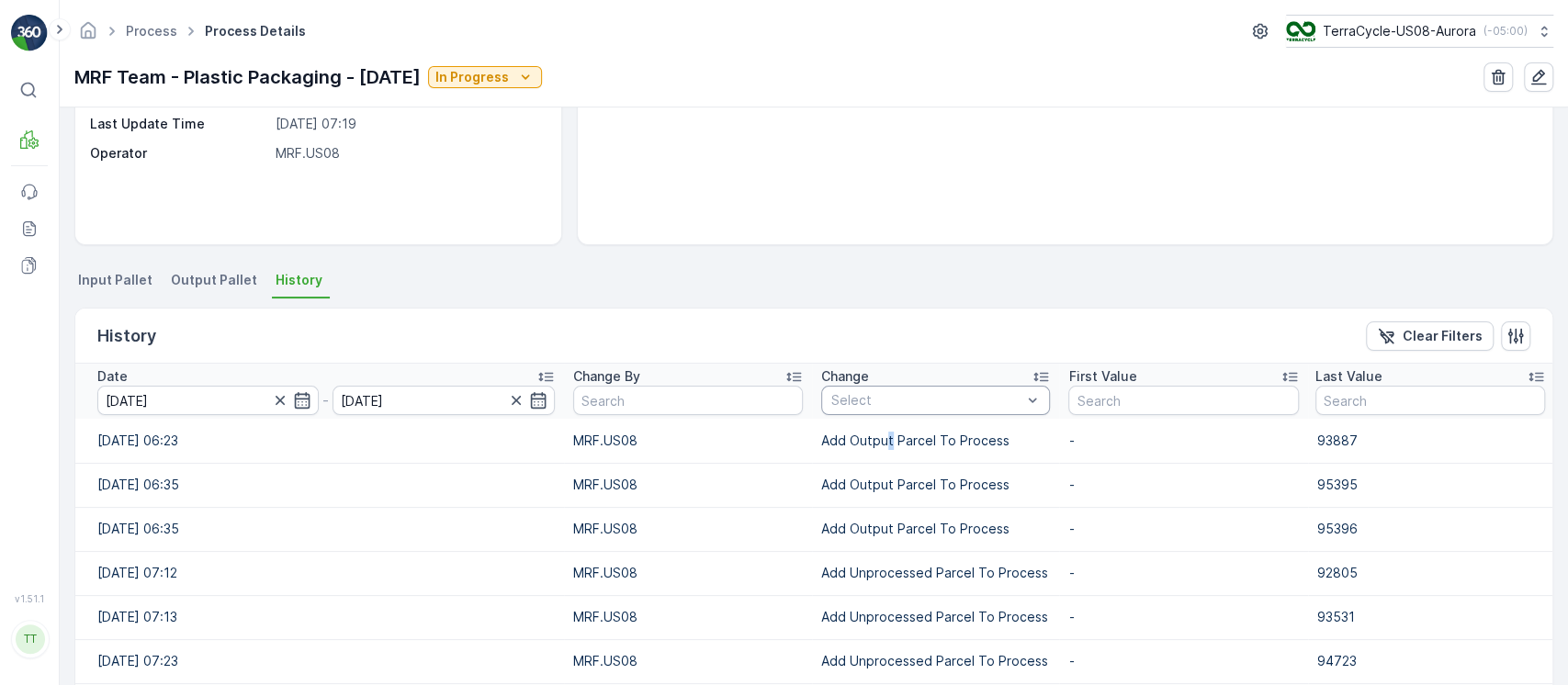
click at [870, 413] on div "Select" at bounding box center [936, 401] width 229 height 30
drag, startPoint x: 870, startPoint y: 413, endPoint x: 868, endPoint y: 374, distance: 39.1
click at [868, 393] on div "Select" at bounding box center [936, 401] width 229 height 30
type input "Add Unprocessed Parcel To Process"
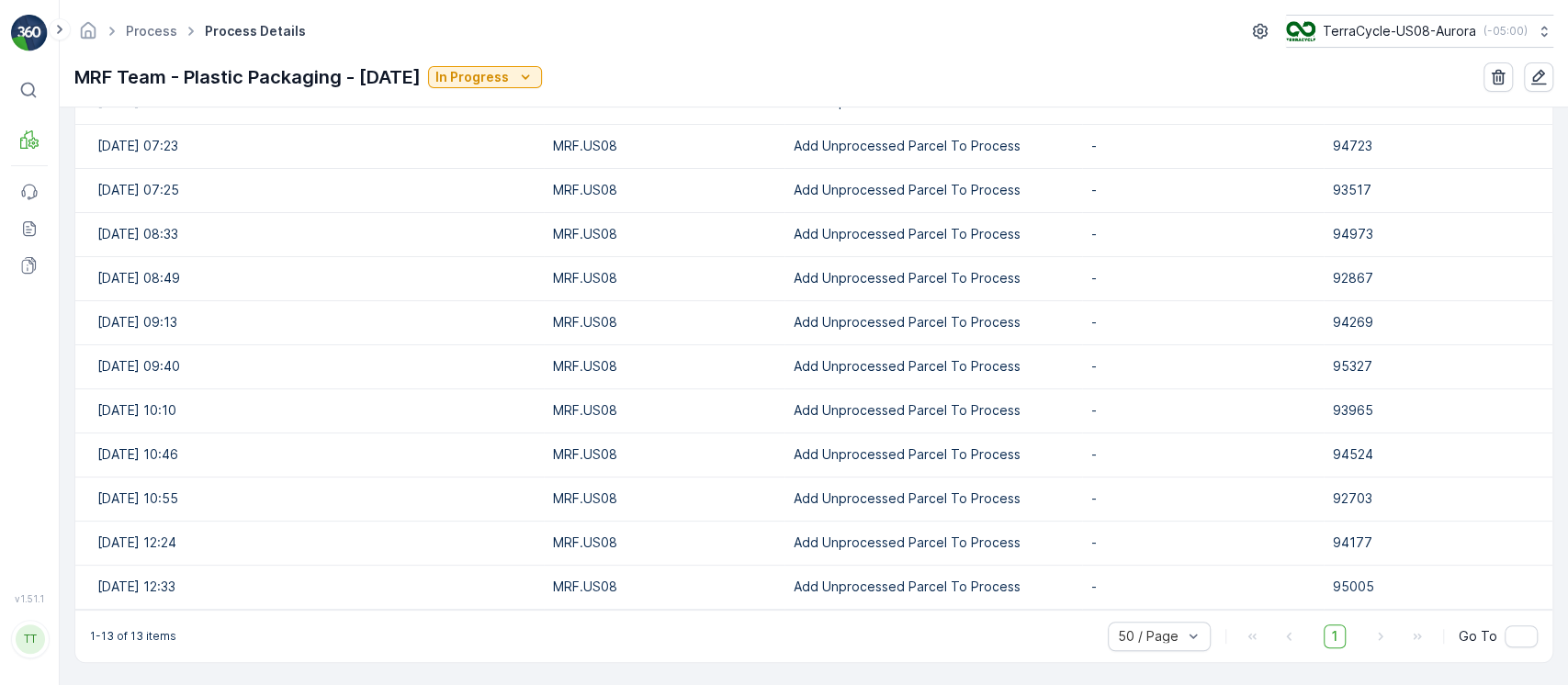
scroll to position [627, 0]
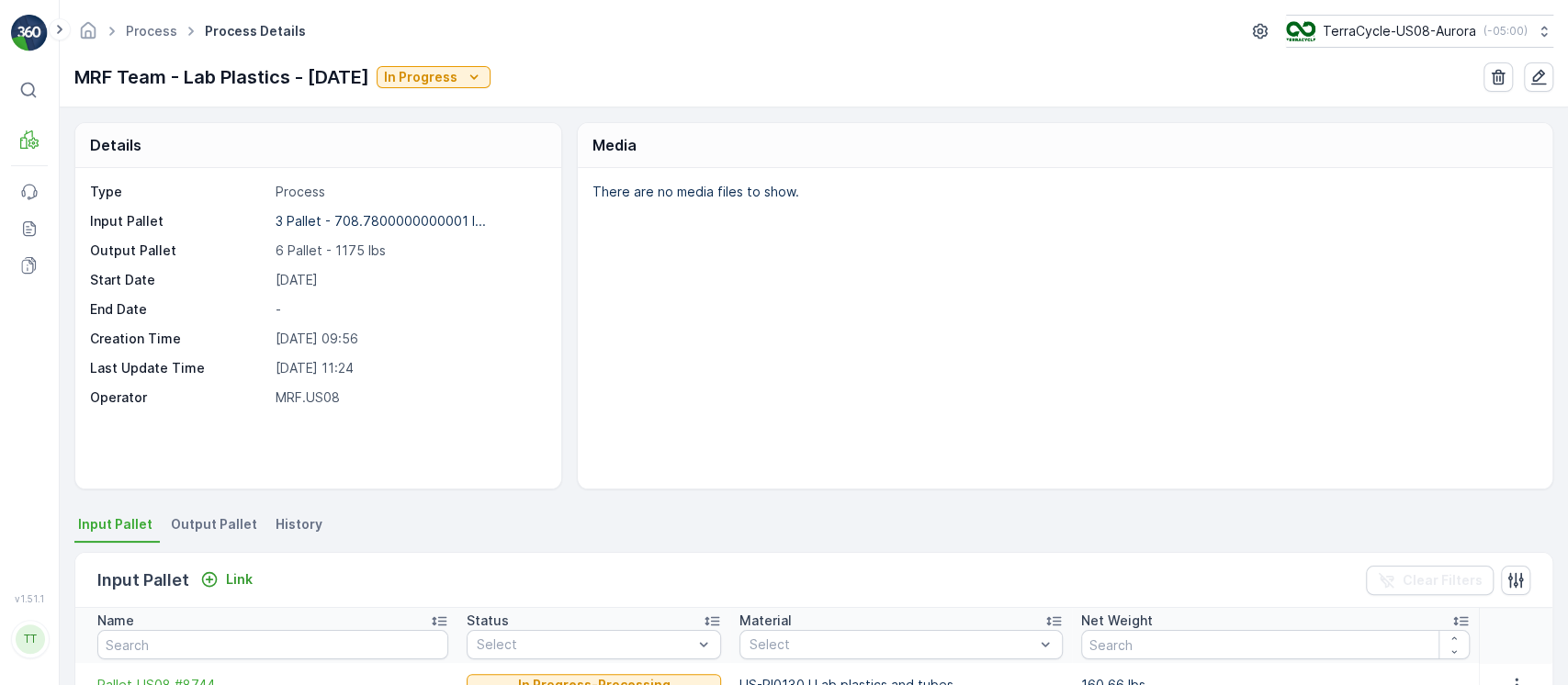
click at [310, 522] on span "History" at bounding box center [299, 524] width 47 height 19
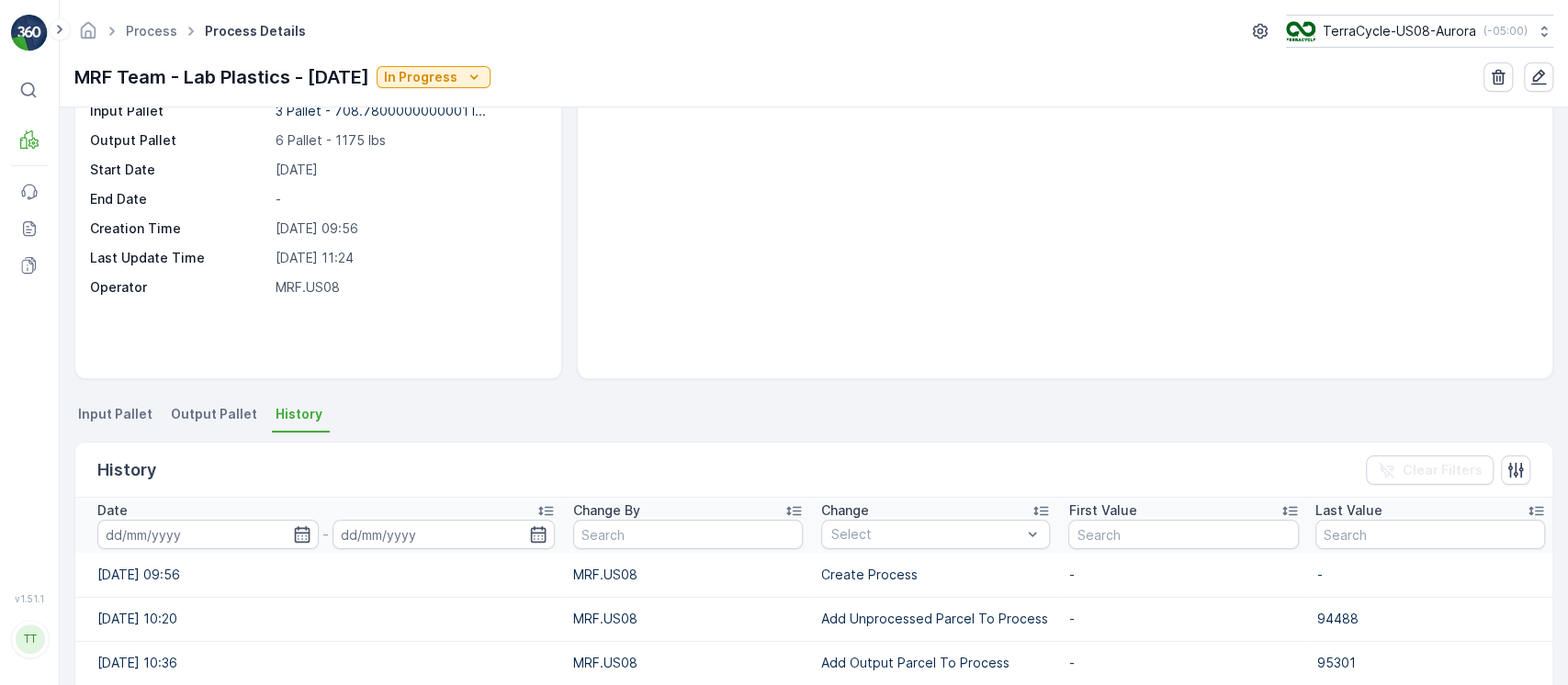
scroll to position [244, 0]
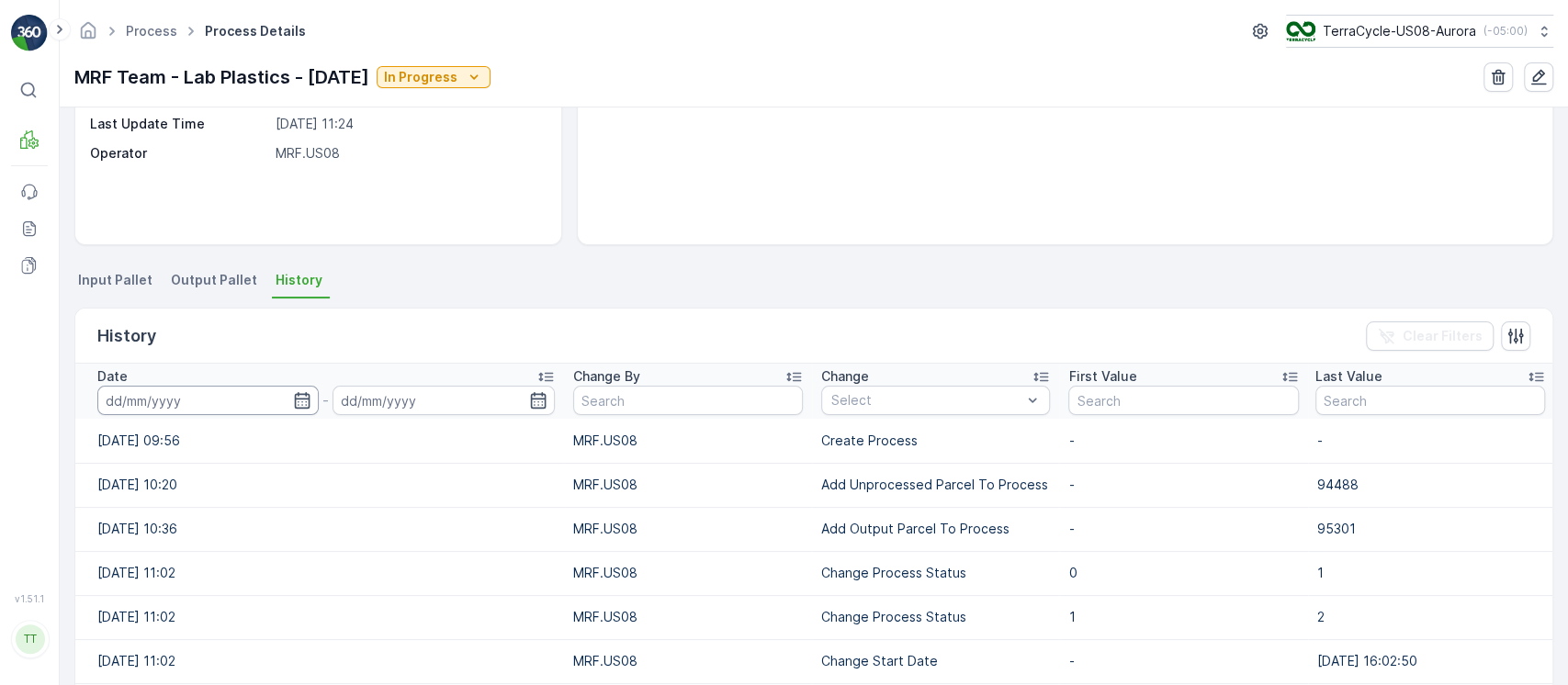
click at [264, 402] on input at bounding box center [208, 401] width 221 height 30
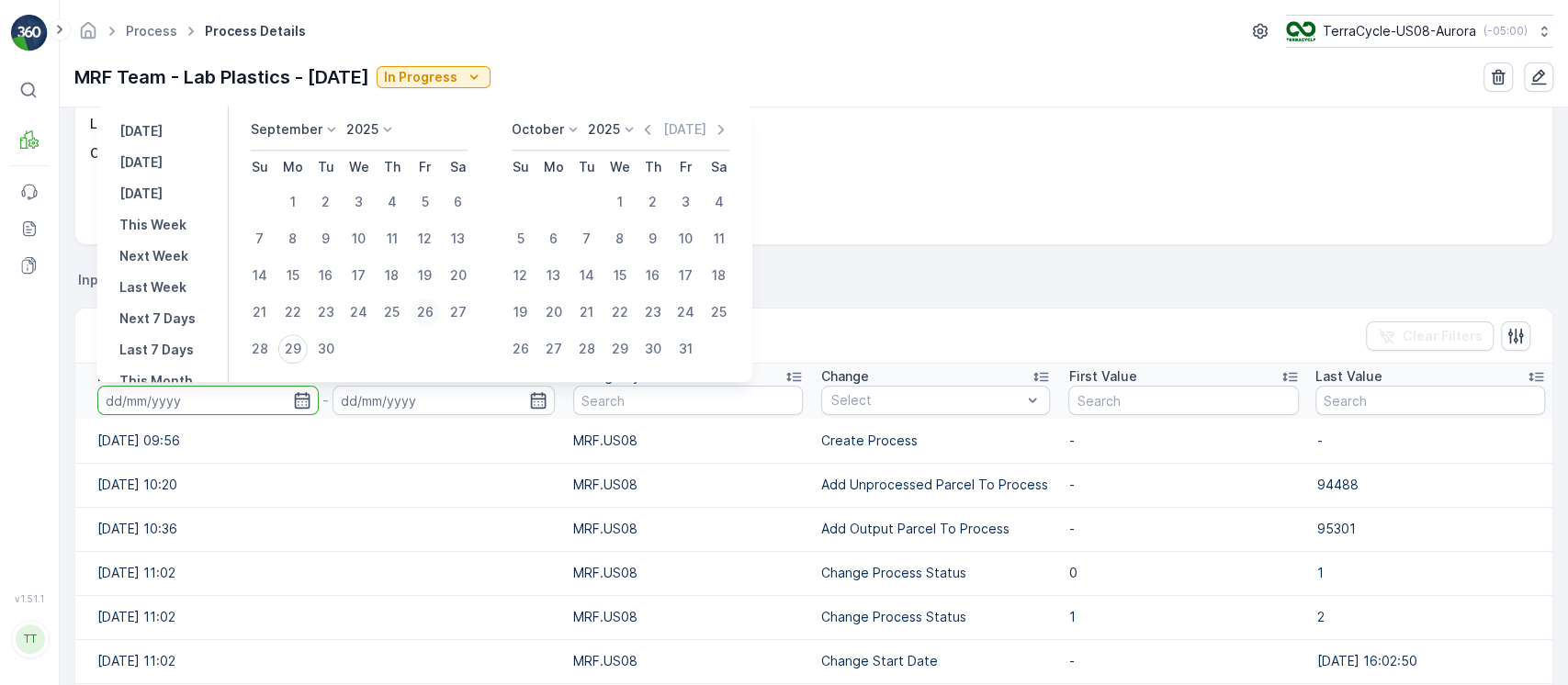
click at [419, 305] on div "26" at bounding box center [426, 312] width 30 height 30
type input "26.09.2025"
click at [419, 305] on div "26" at bounding box center [426, 312] width 30 height 30
type input "26.09.2025"
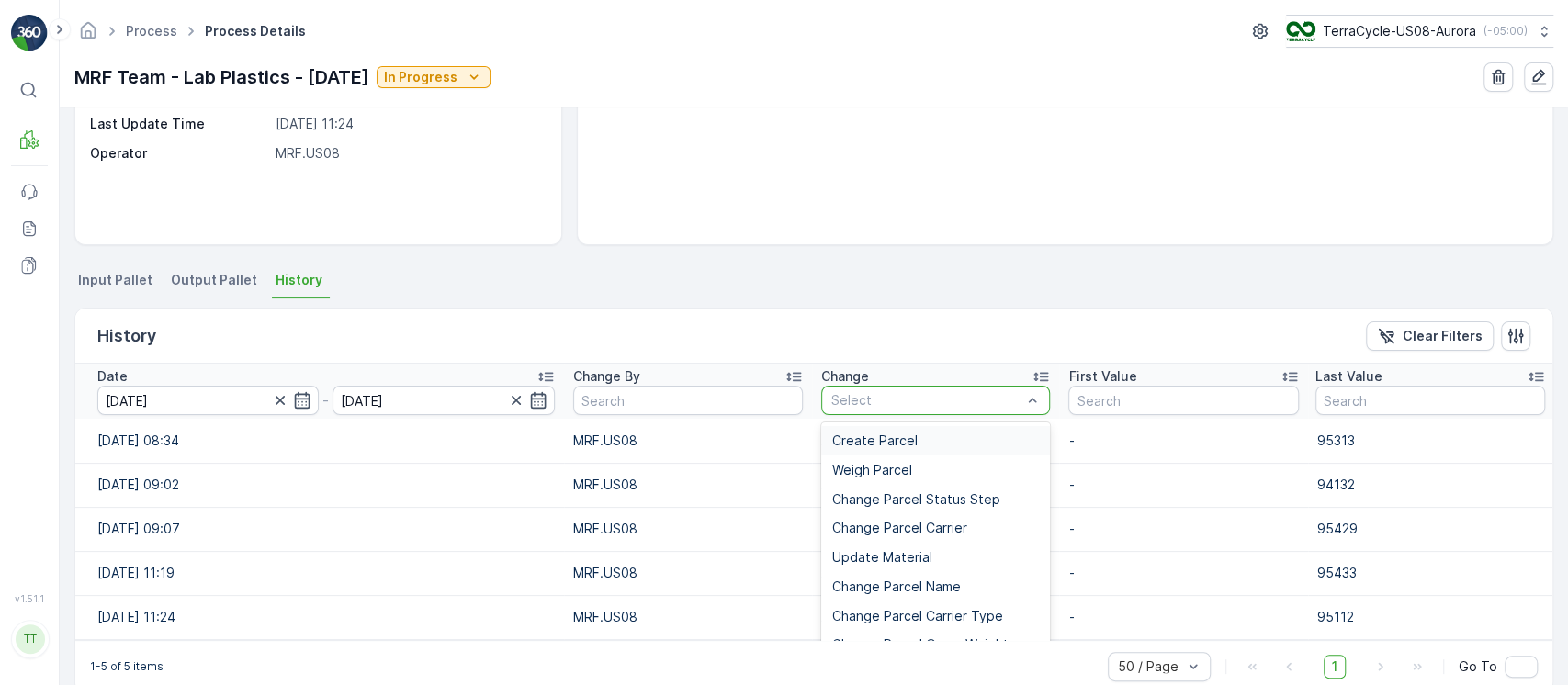
type input "Add Unprocessed Parcel To Process"
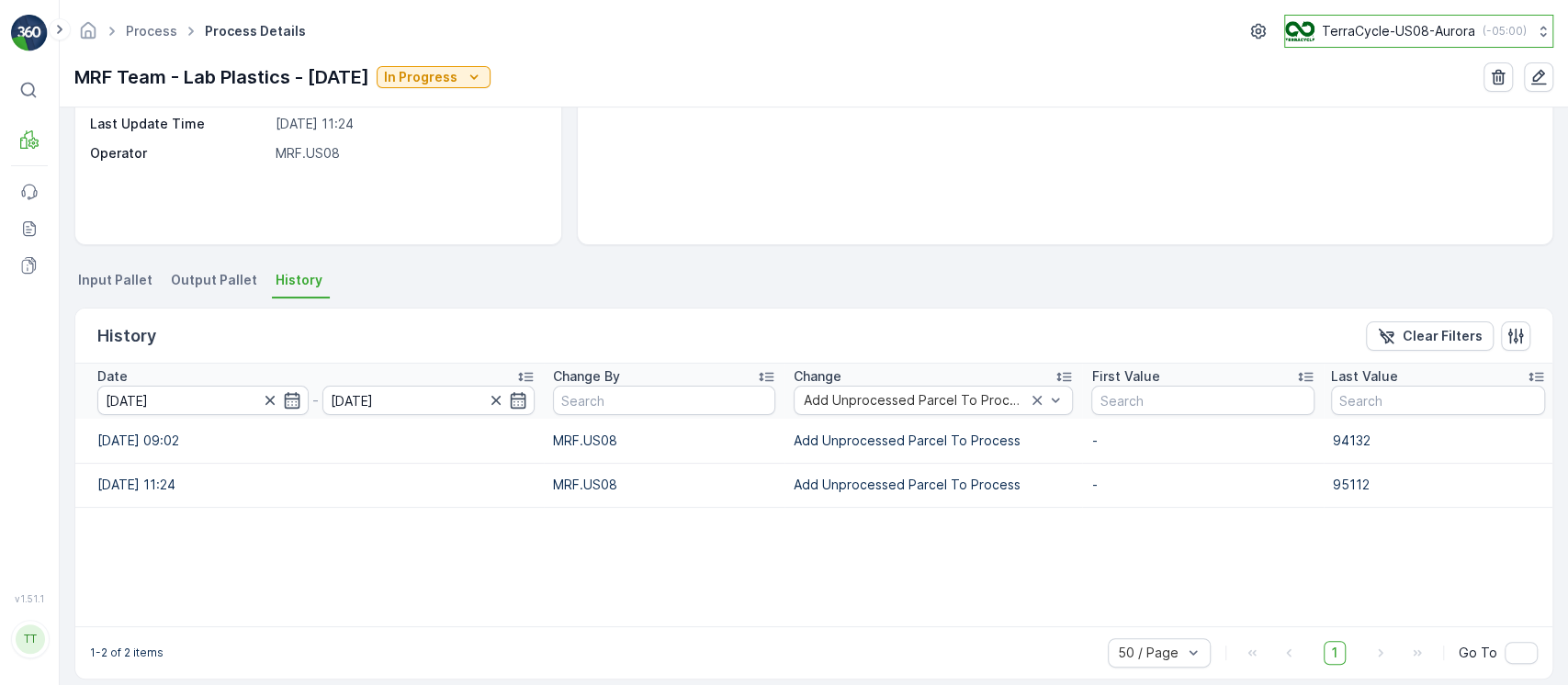
click at [1346, 33] on p "TerraCycle-US08-Aurora" at bounding box center [1399, 32] width 153 height 19
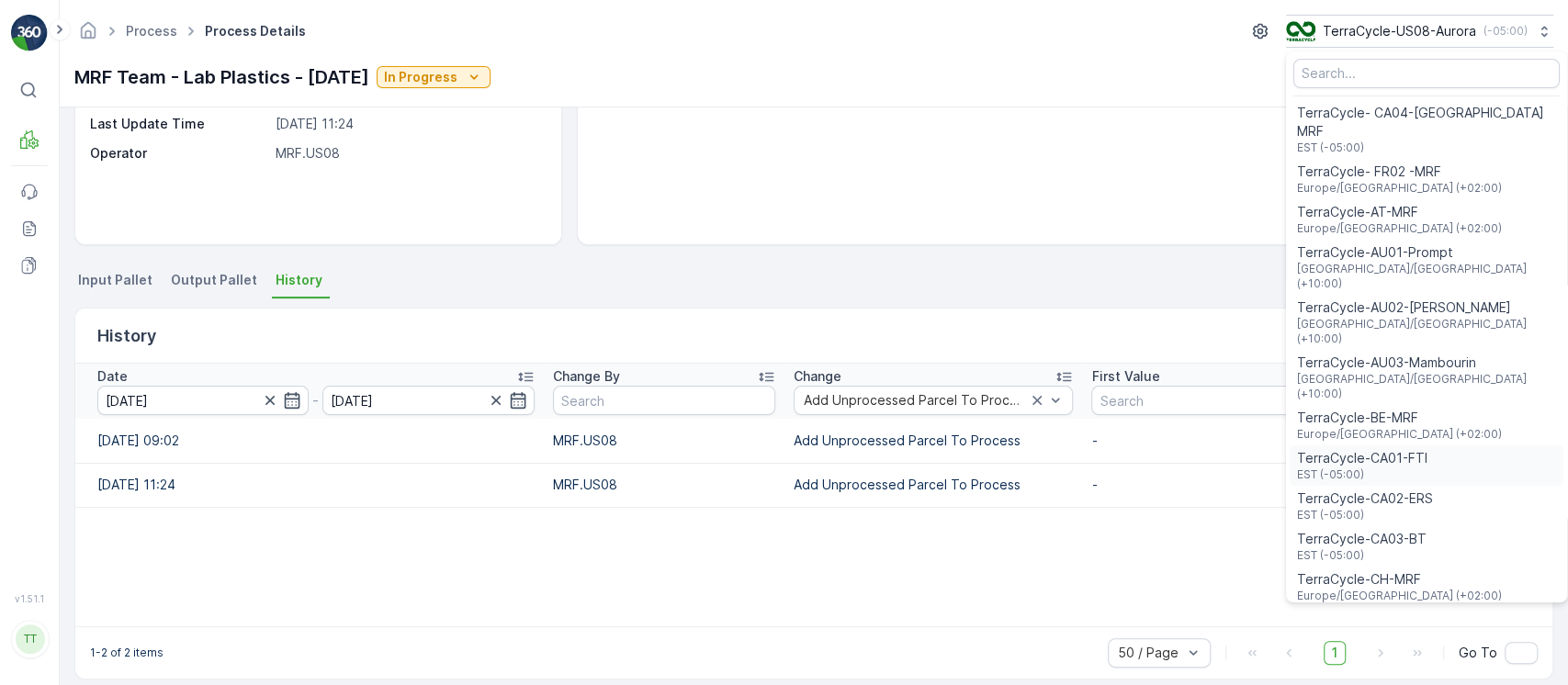
click at [1389, 449] on span "TerraCycle-CA01-FTI" at bounding box center [1362, 458] width 130 height 19
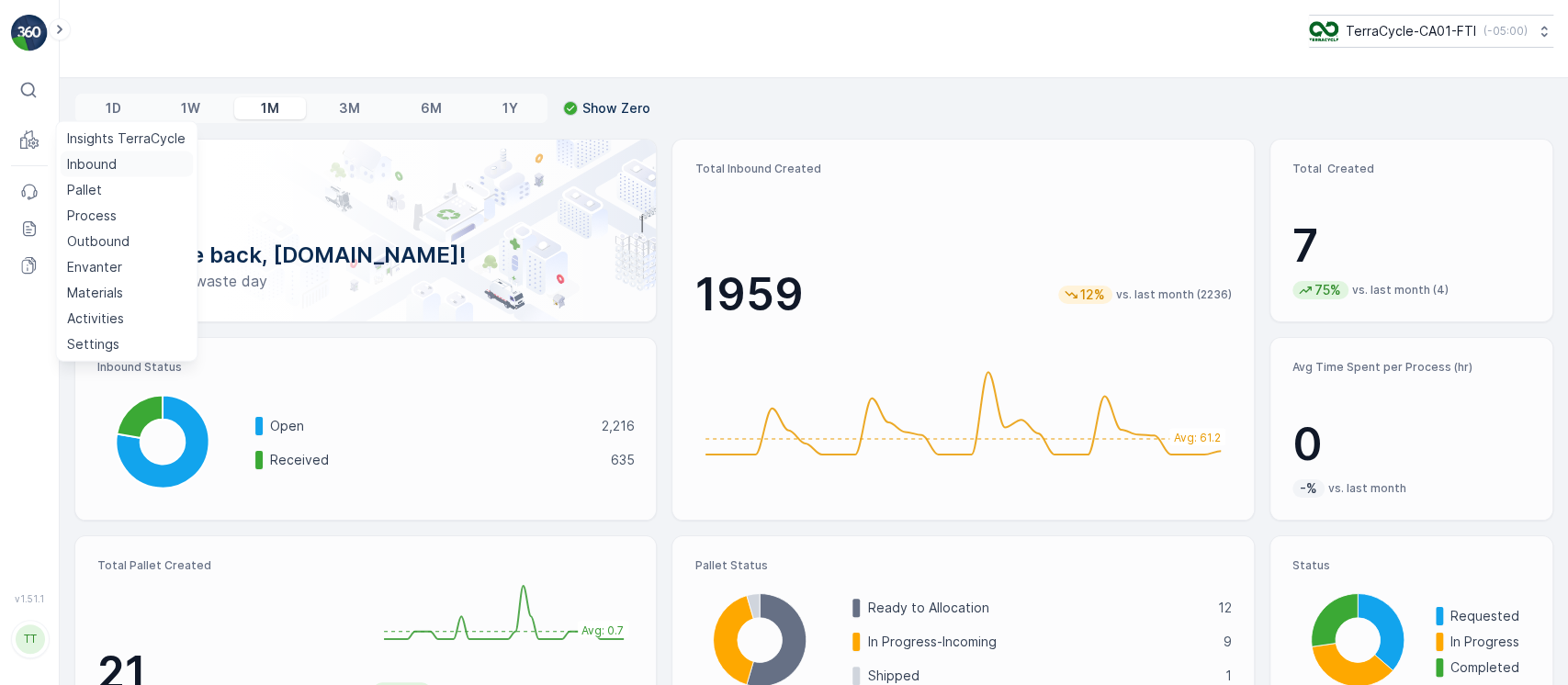
click at [67, 153] on link "Inbound" at bounding box center [126, 165] width 133 height 26
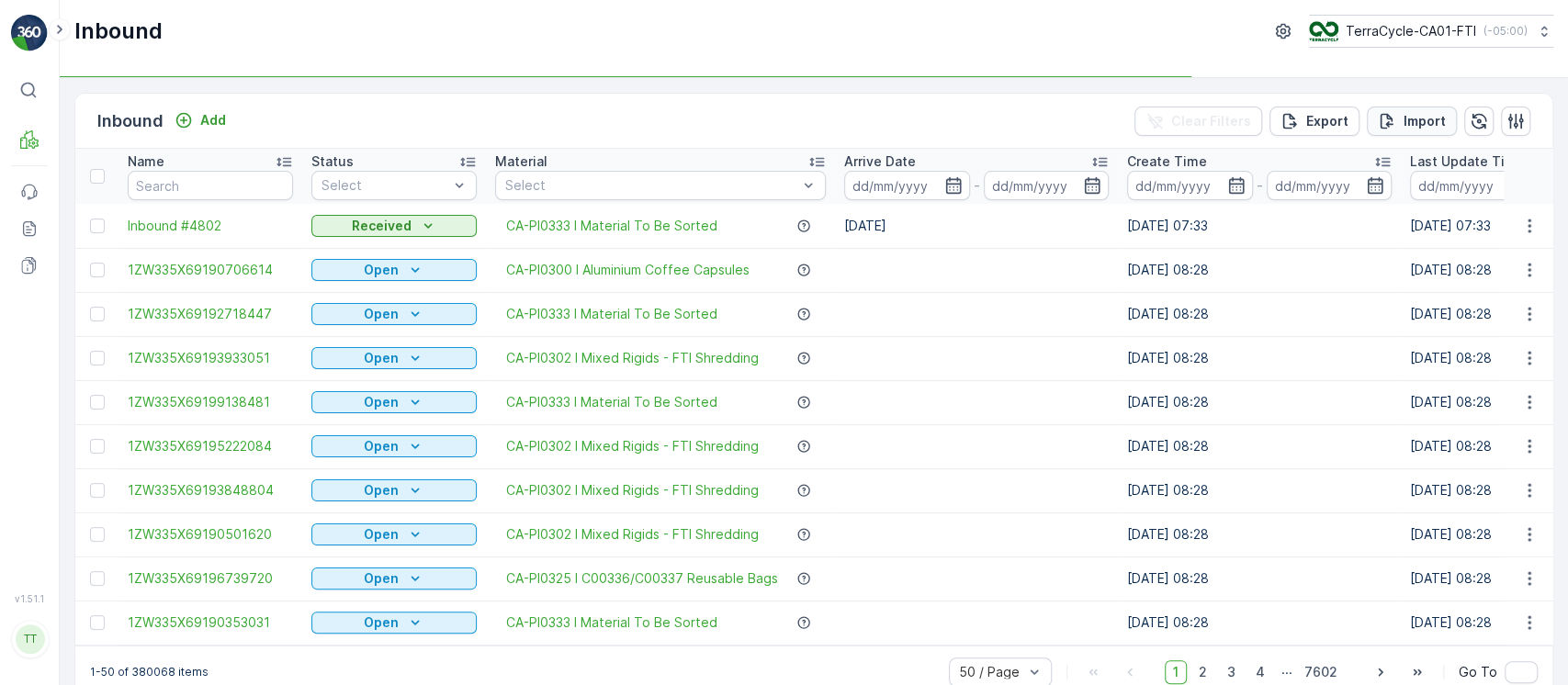
click at [1397, 125] on div "Import" at bounding box center [1412, 122] width 68 height 19
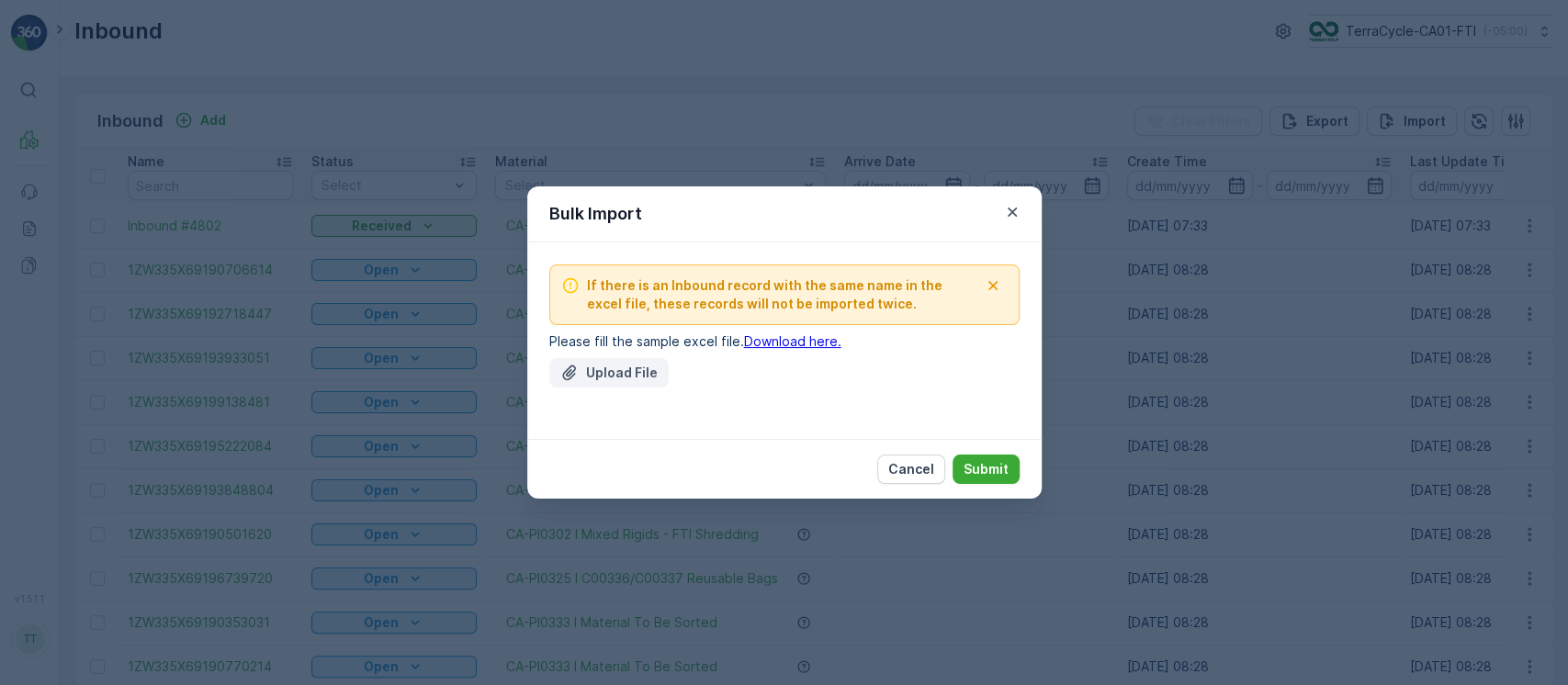
click at [644, 359] on button "Upload File" at bounding box center [609, 373] width 119 height 30
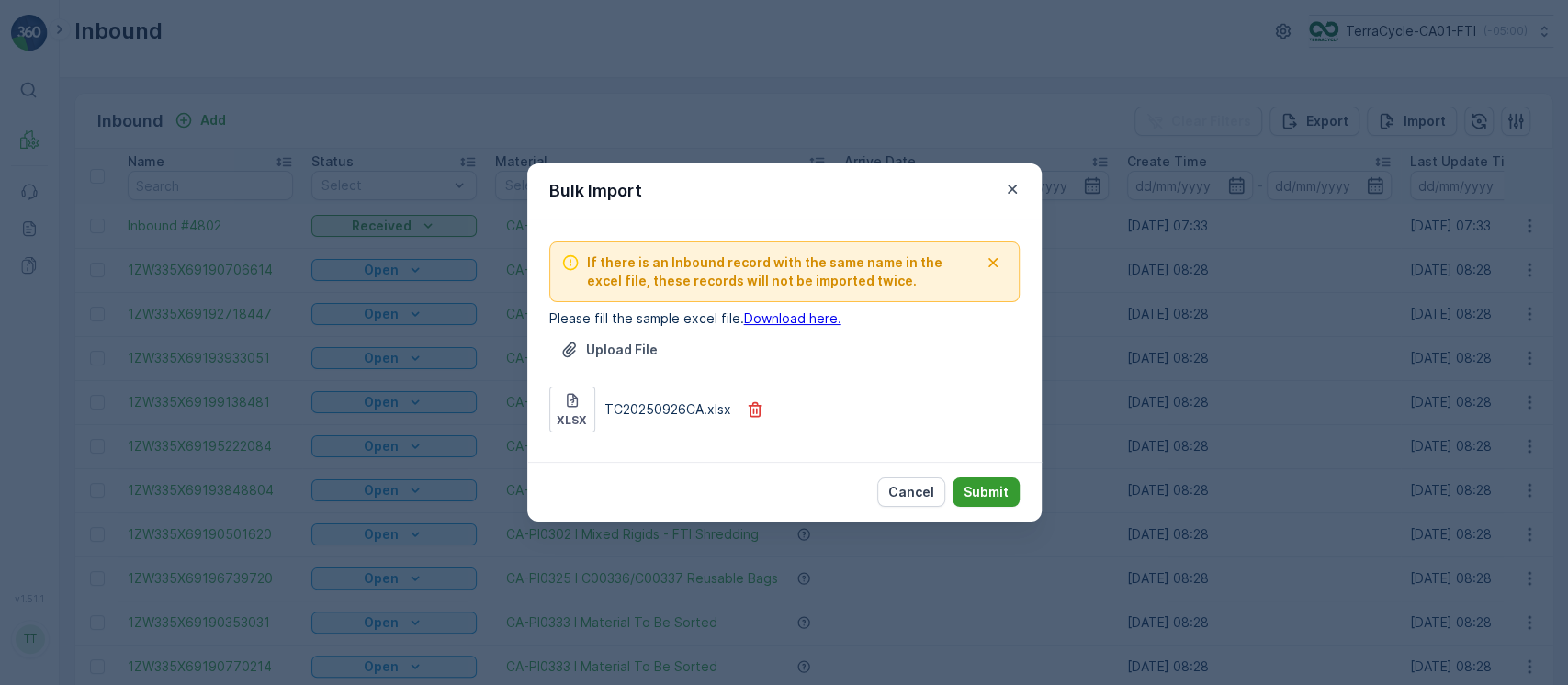
click at [988, 485] on p "Submit" at bounding box center [986, 493] width 45 height 19
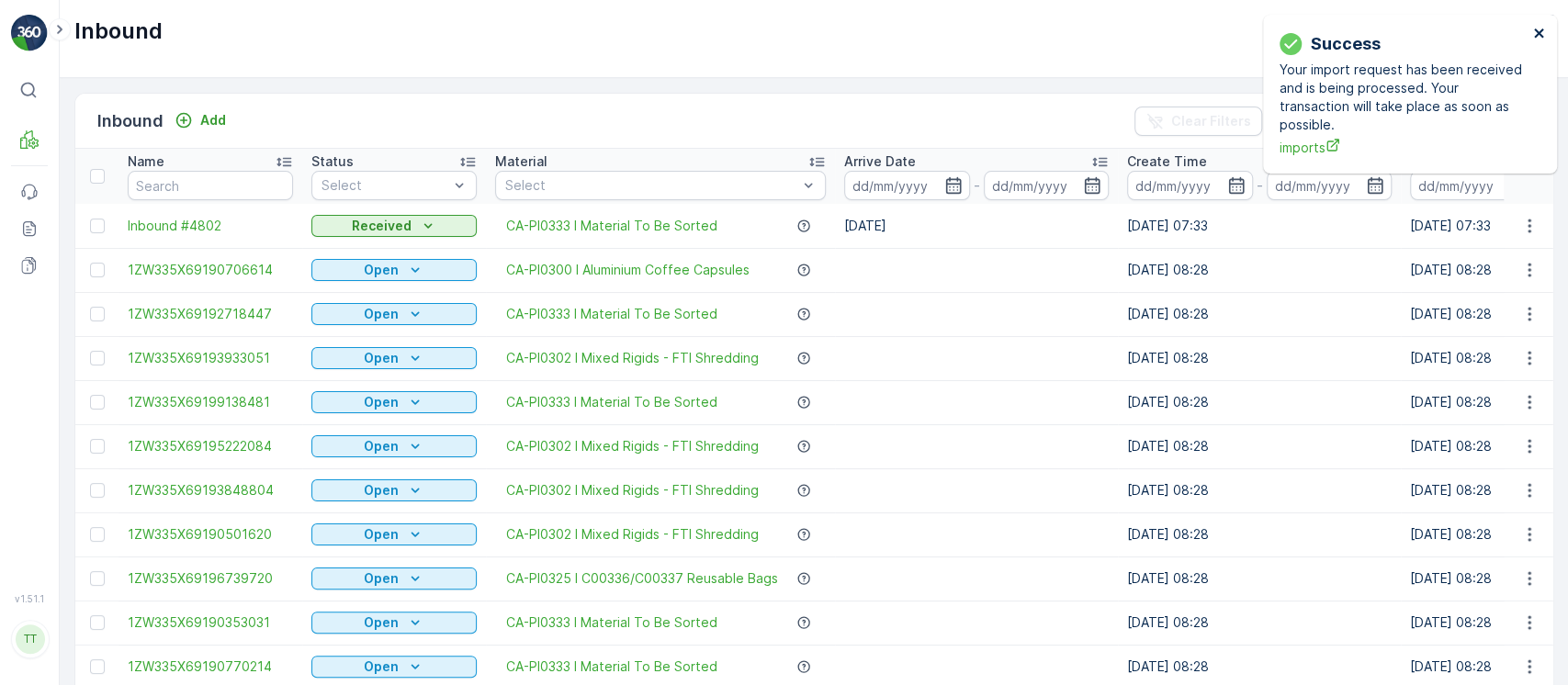
click at [1539, 40] on button "close" at bounding box center [1540, 34] width 13 height 18
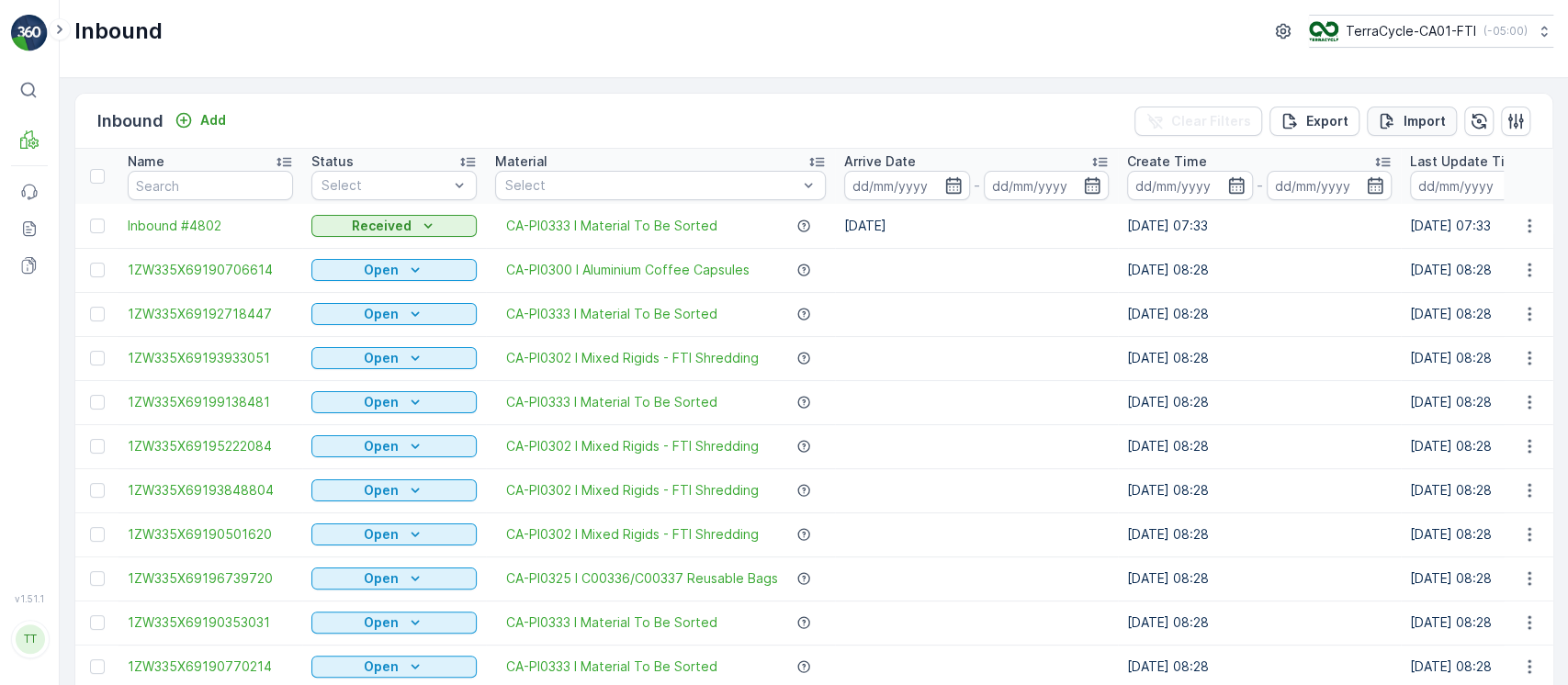
click at [1431, 127] on p "Import" at bounding box center [1425, 122] width 42 height 19
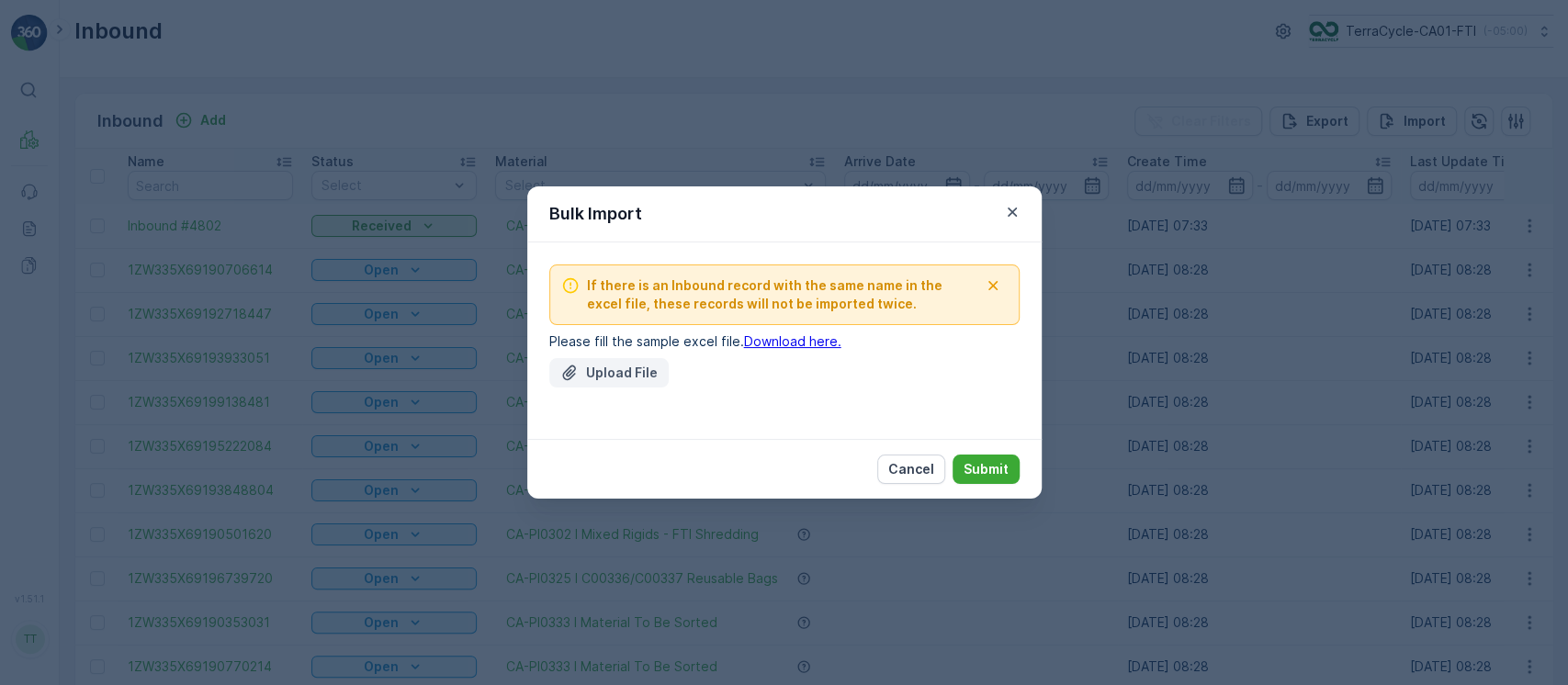
click at [640, 358] on button "Upload File" at bounding box center [609, 373] width 119 height 30
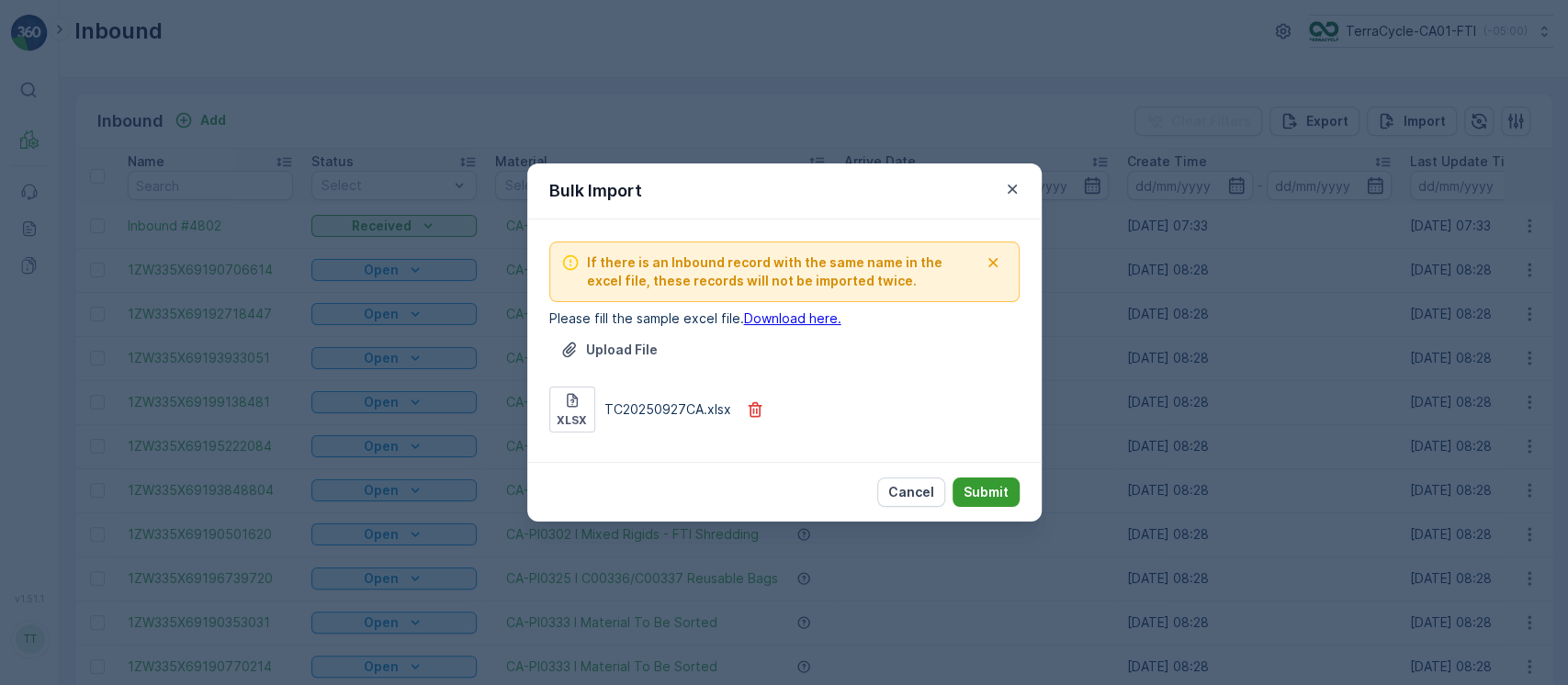
click at [980, 480] on button "Submit" at bounding box center [987, 493] width 67 height 30
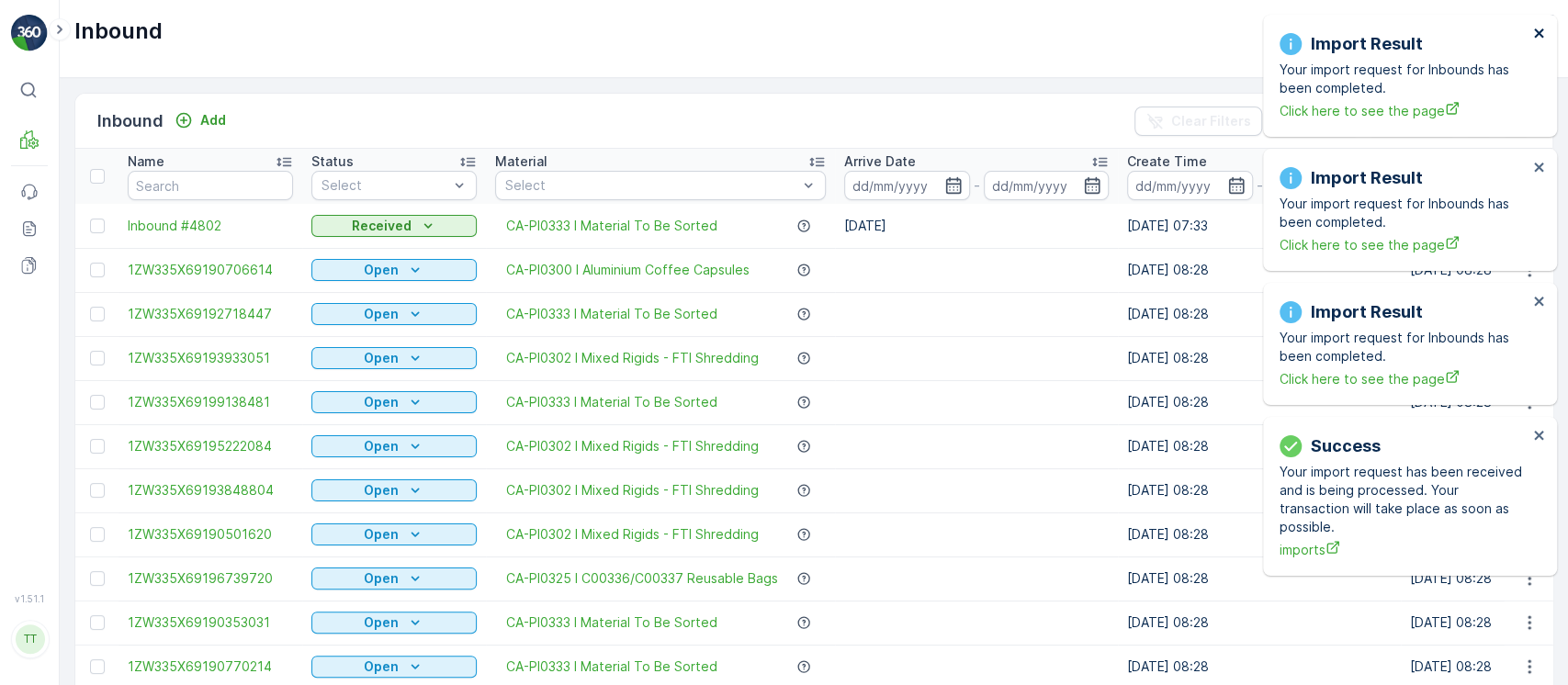
click at [1544, 33] on icon "close" at bounding box center [1540, 33] width 13 height 15
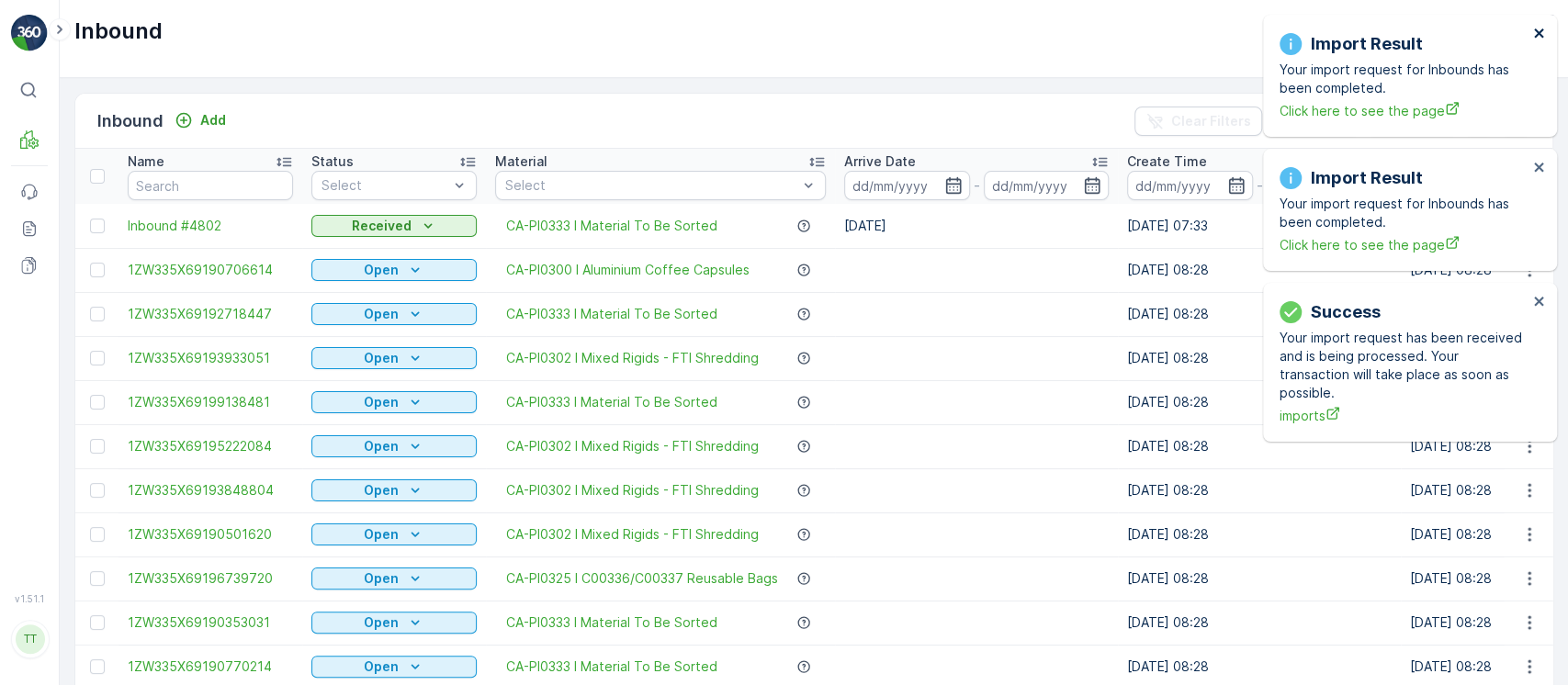
click at [1544, 33] on icon "close" at bounding box center [1540, 33] width 13 height 15
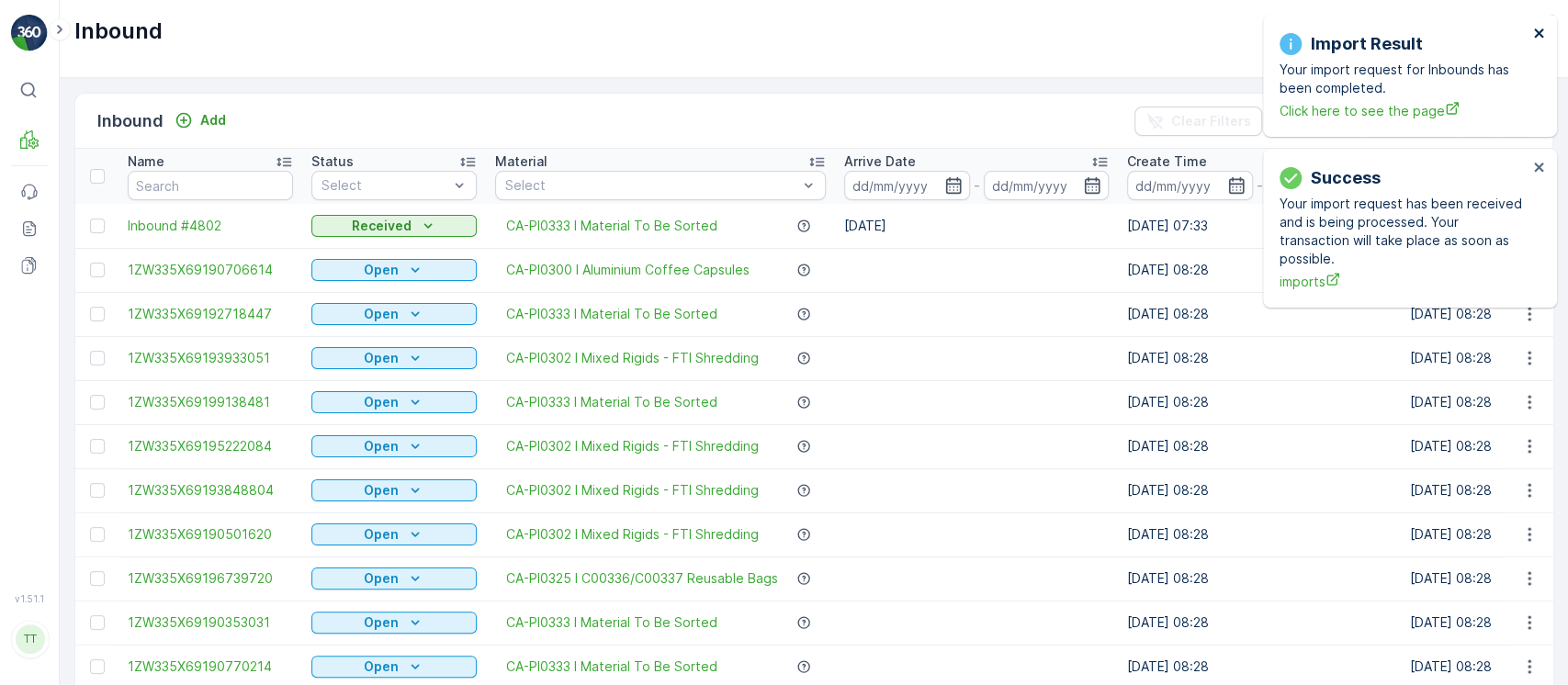
click at [1543, 33] on icon "close" at bounding box center [1540, 33] width 13 height 15
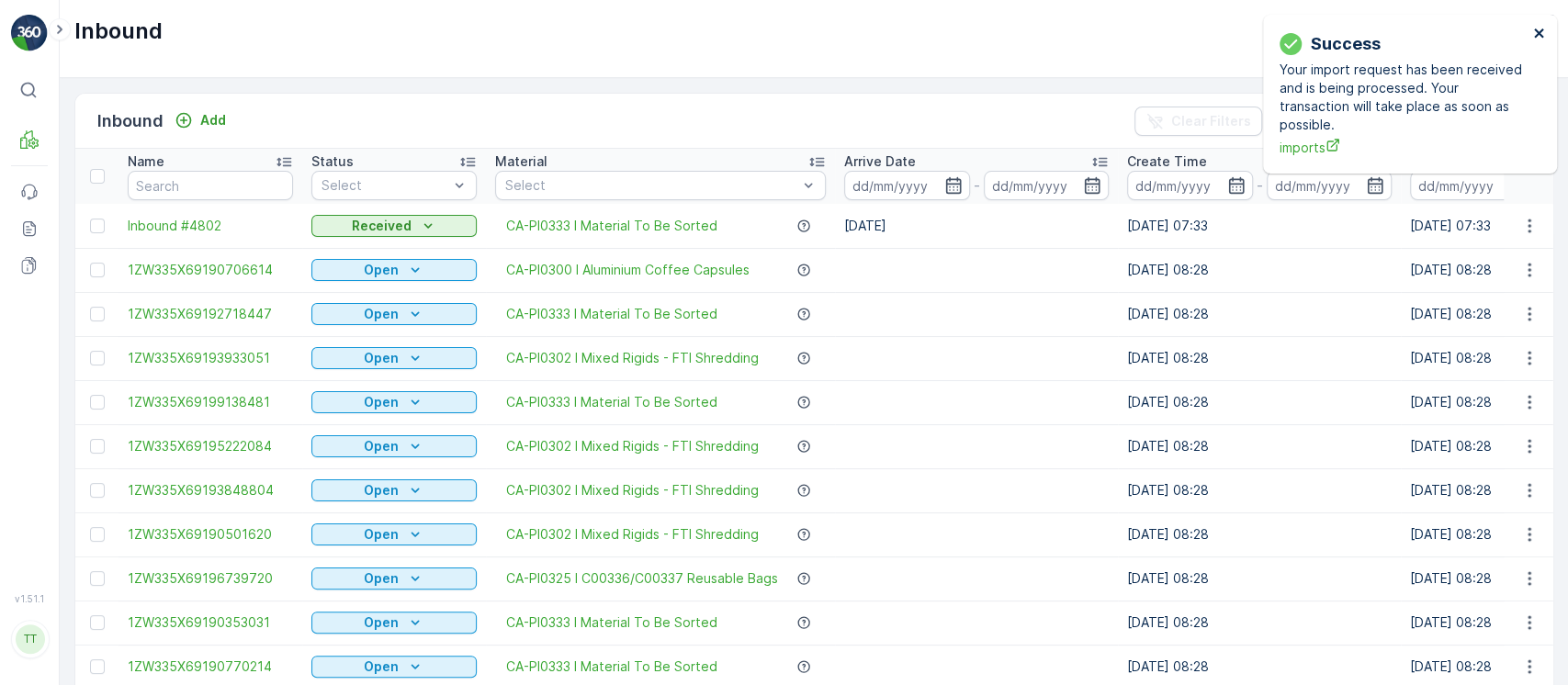
click at [1543, 33] on icon "close" at bounding box center [1540, 33] width 13 height 15
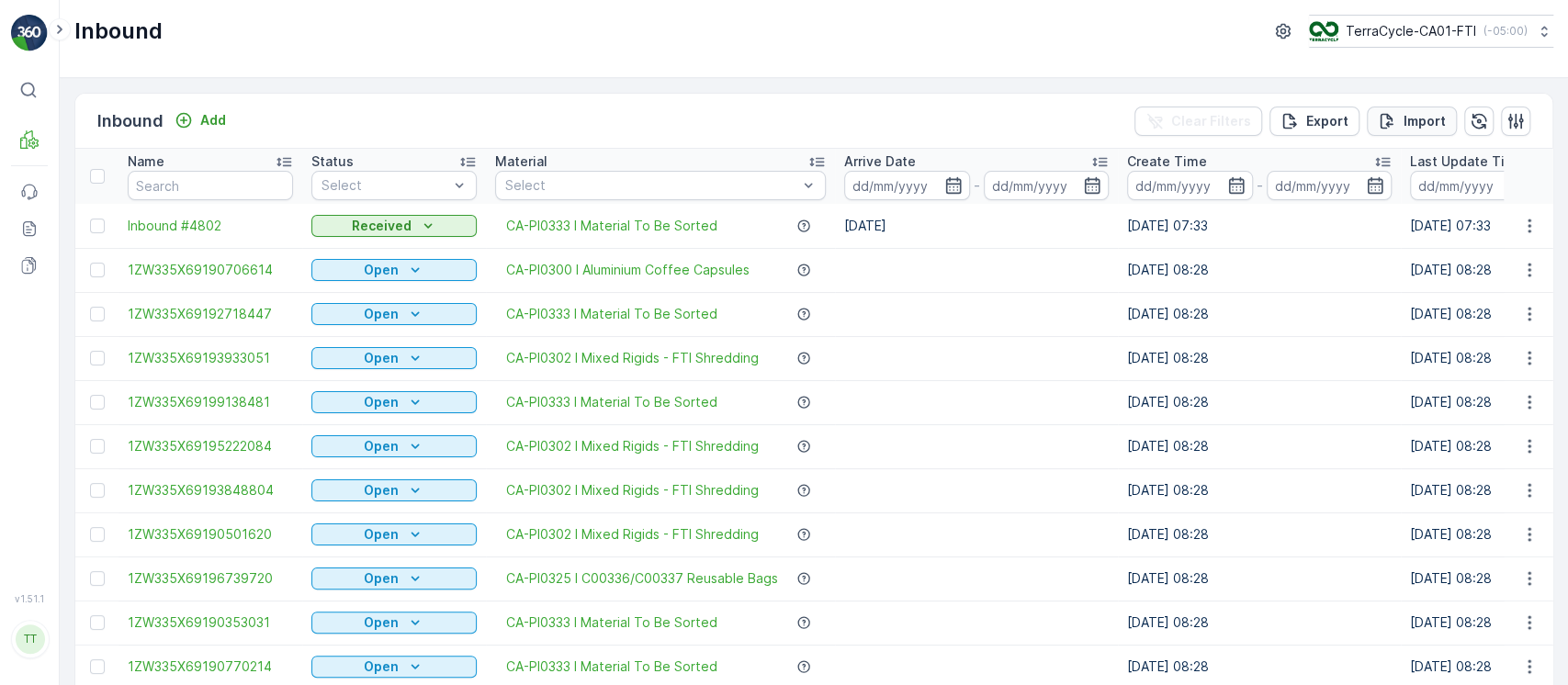
click at [1406, 130] on button "Import" at bounding box center [1412, 122] width 90 height 30
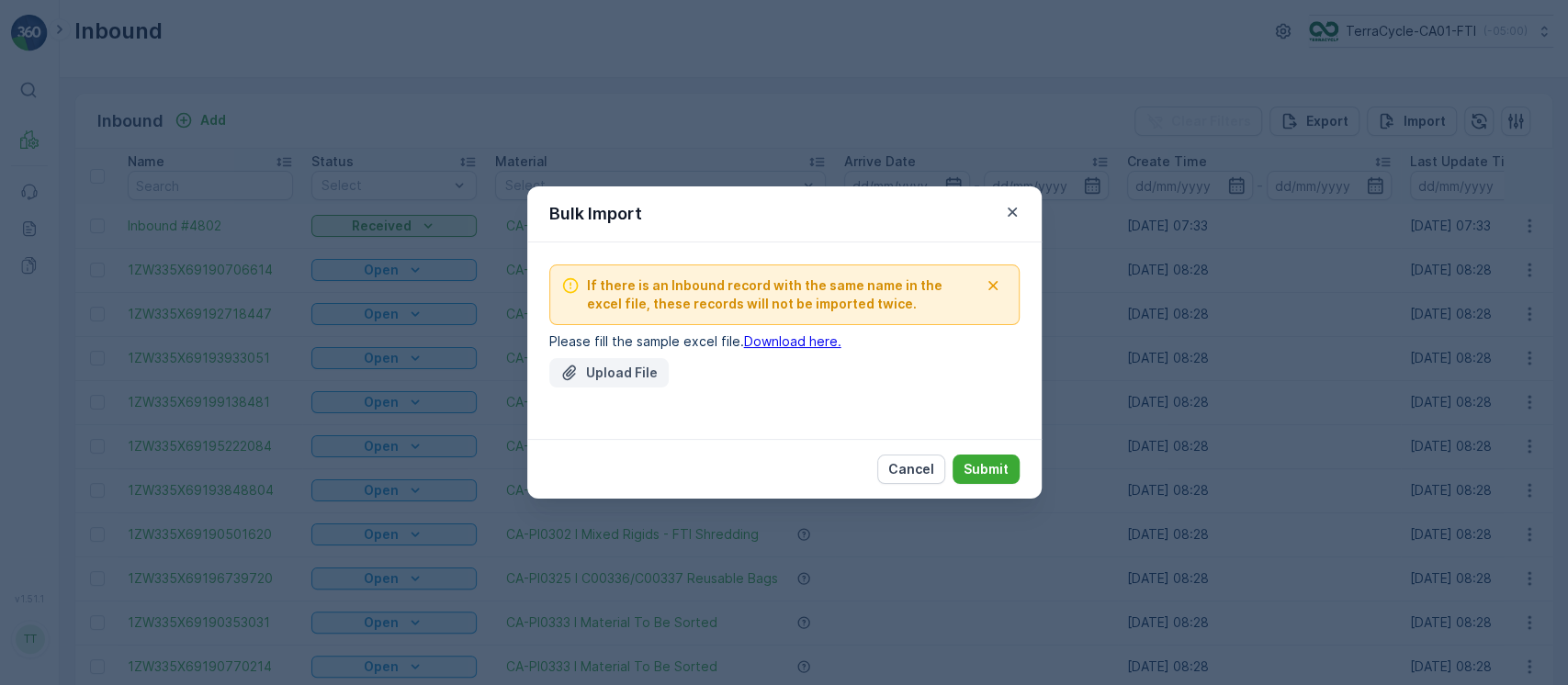
click at [644, 363] on p "Upload File" at bounding box center [621, 373] width 72 height 19
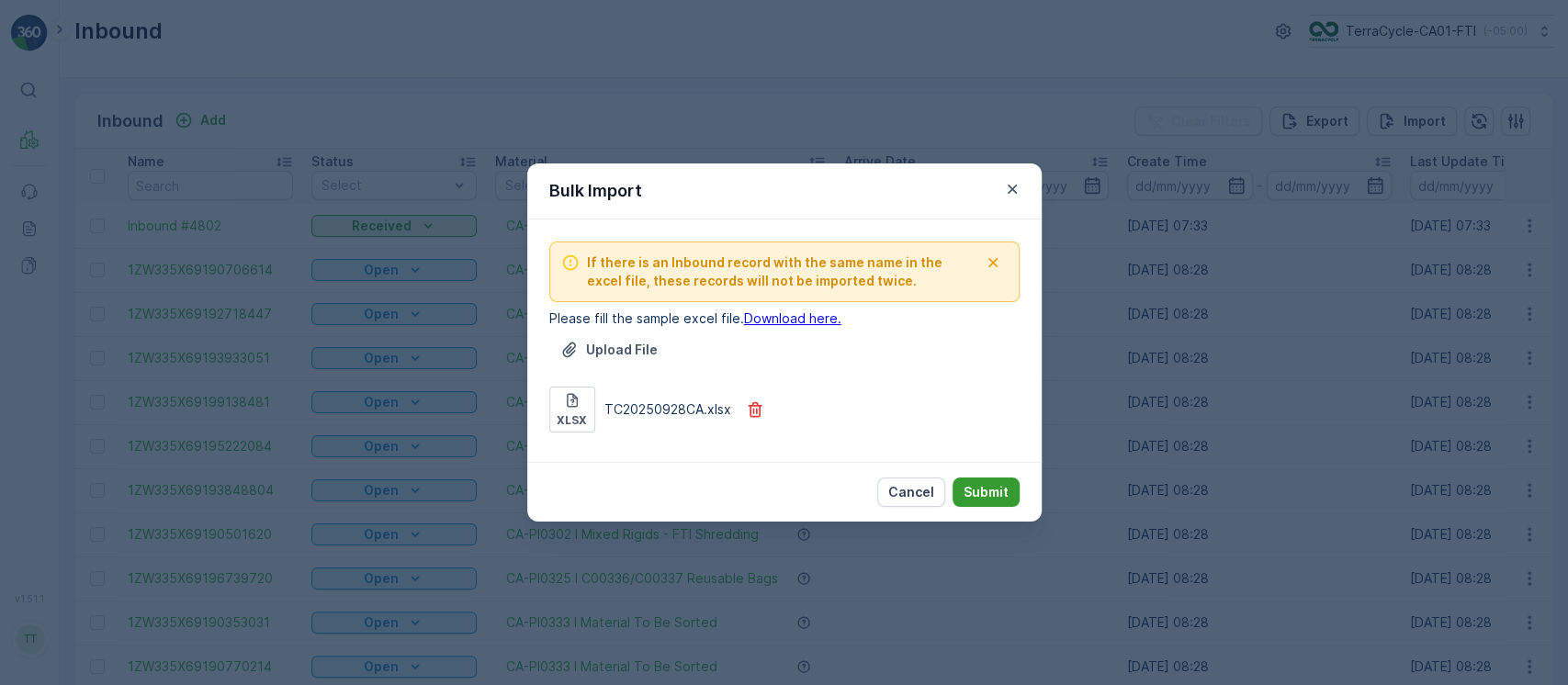
click at [985, 490] on p "Submit" at bounding box center [986, 493] width 45 height 19
